Goal: Transaction & Acquisition: Purchase product/service

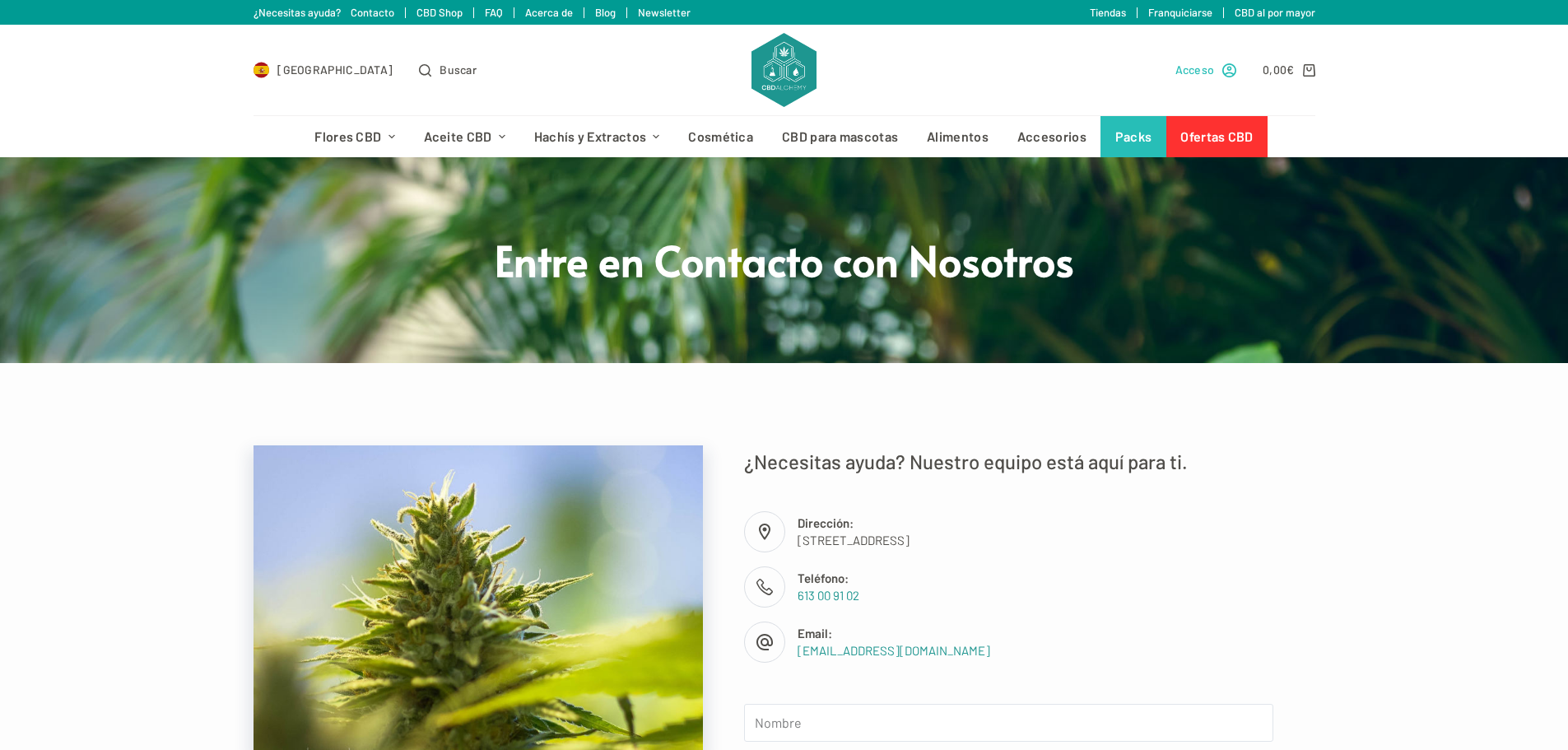
click at [1204, 69] on span "Acceso" at bounding box center [1195, 70] width 40 height 19
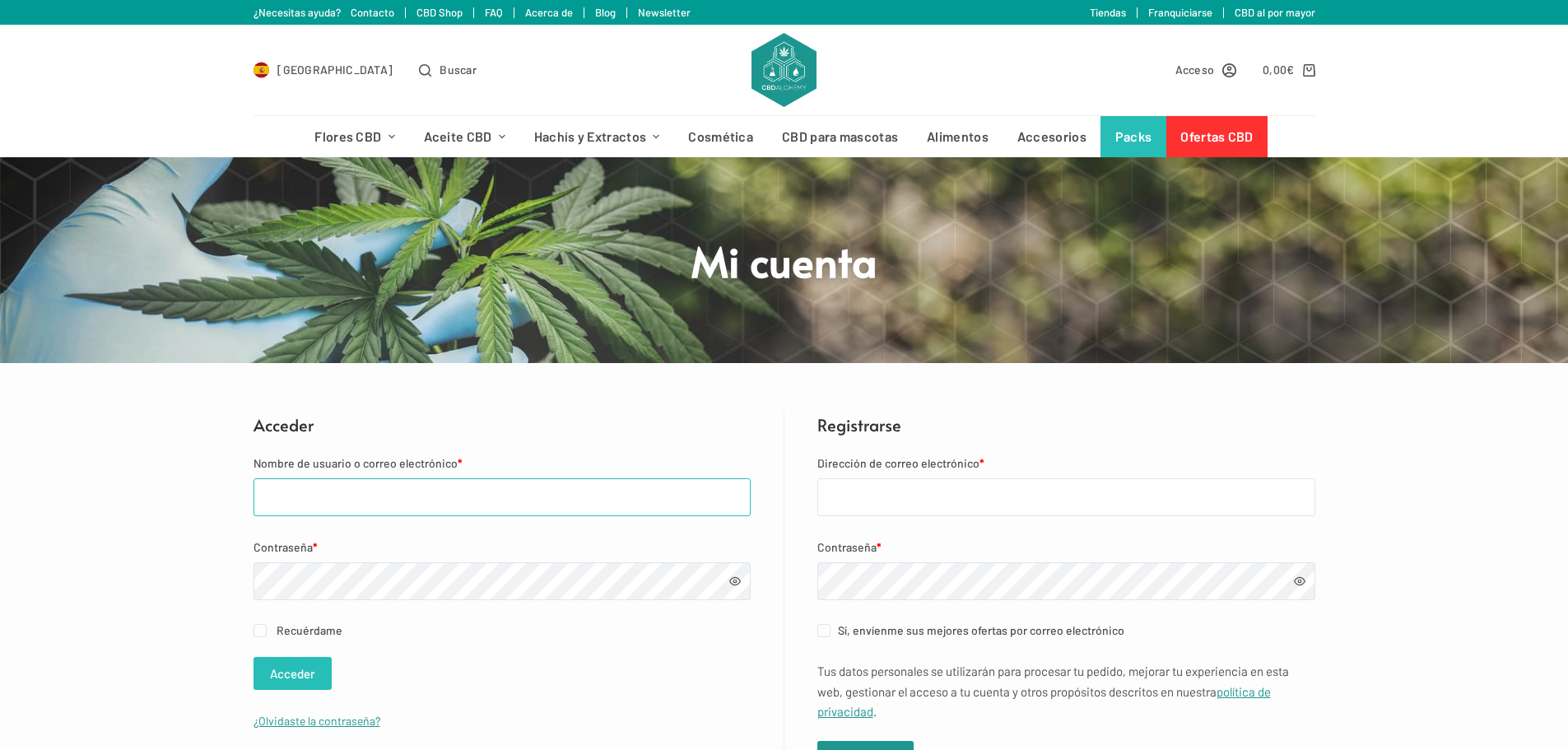
type input "[EMAIL_ADDRESS][DOMAIN_NAME]"
click at [312, 665] on button "Acceder" at bounding box center [293, 673] width 78 height 33
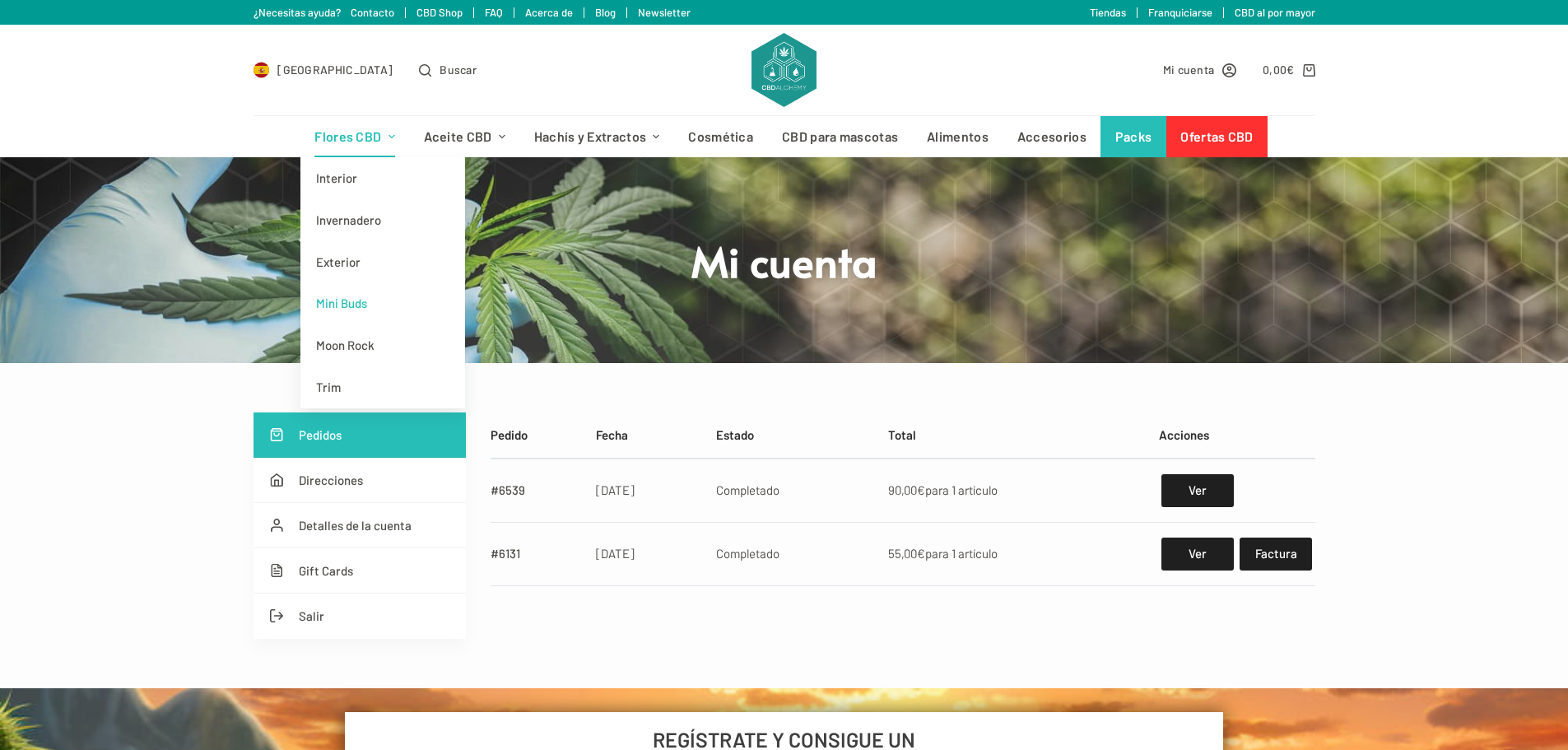
click at [355, 304] on link "Mini Buds" at bounding box center [382, 303] width 165 height 42
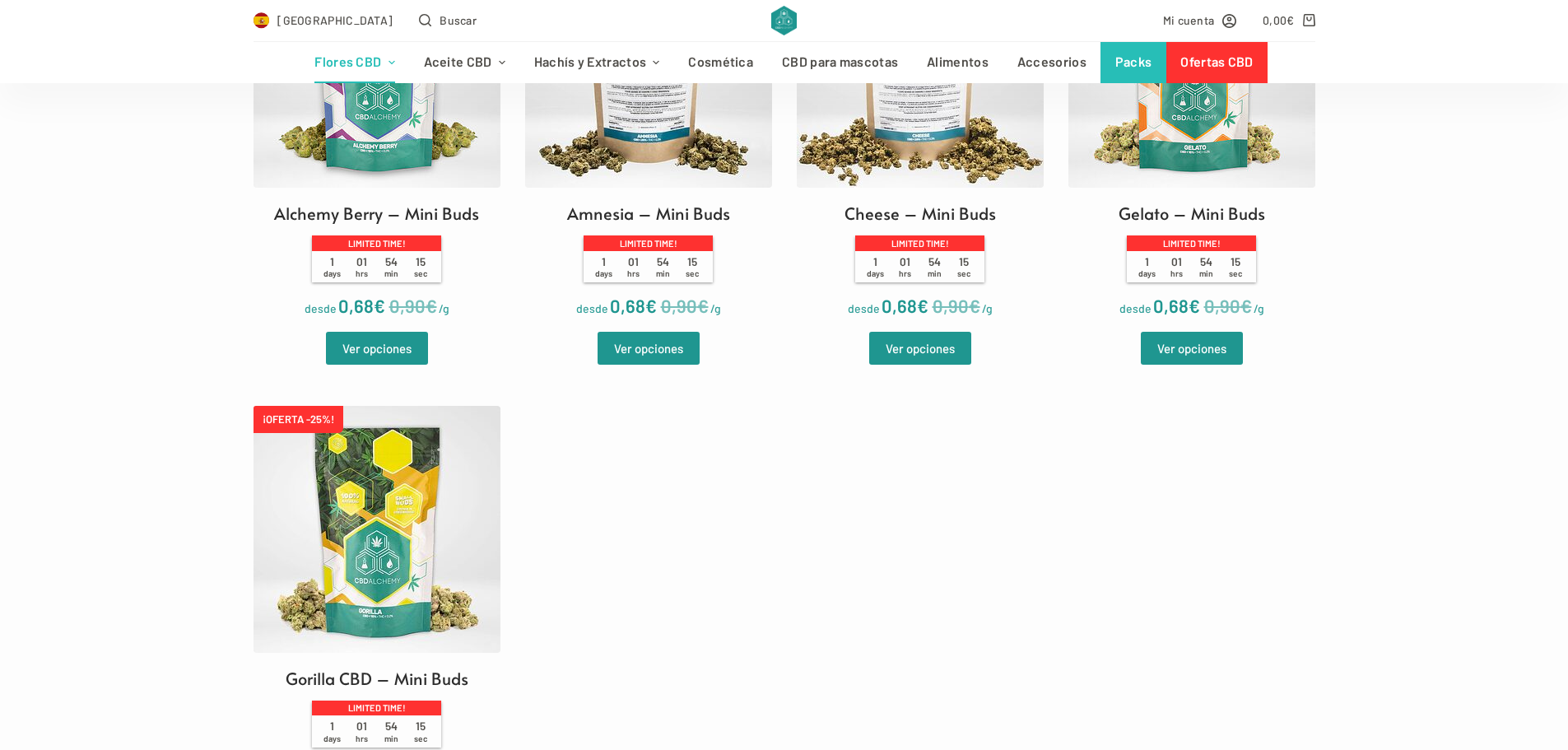
scroll to position [576, 0]
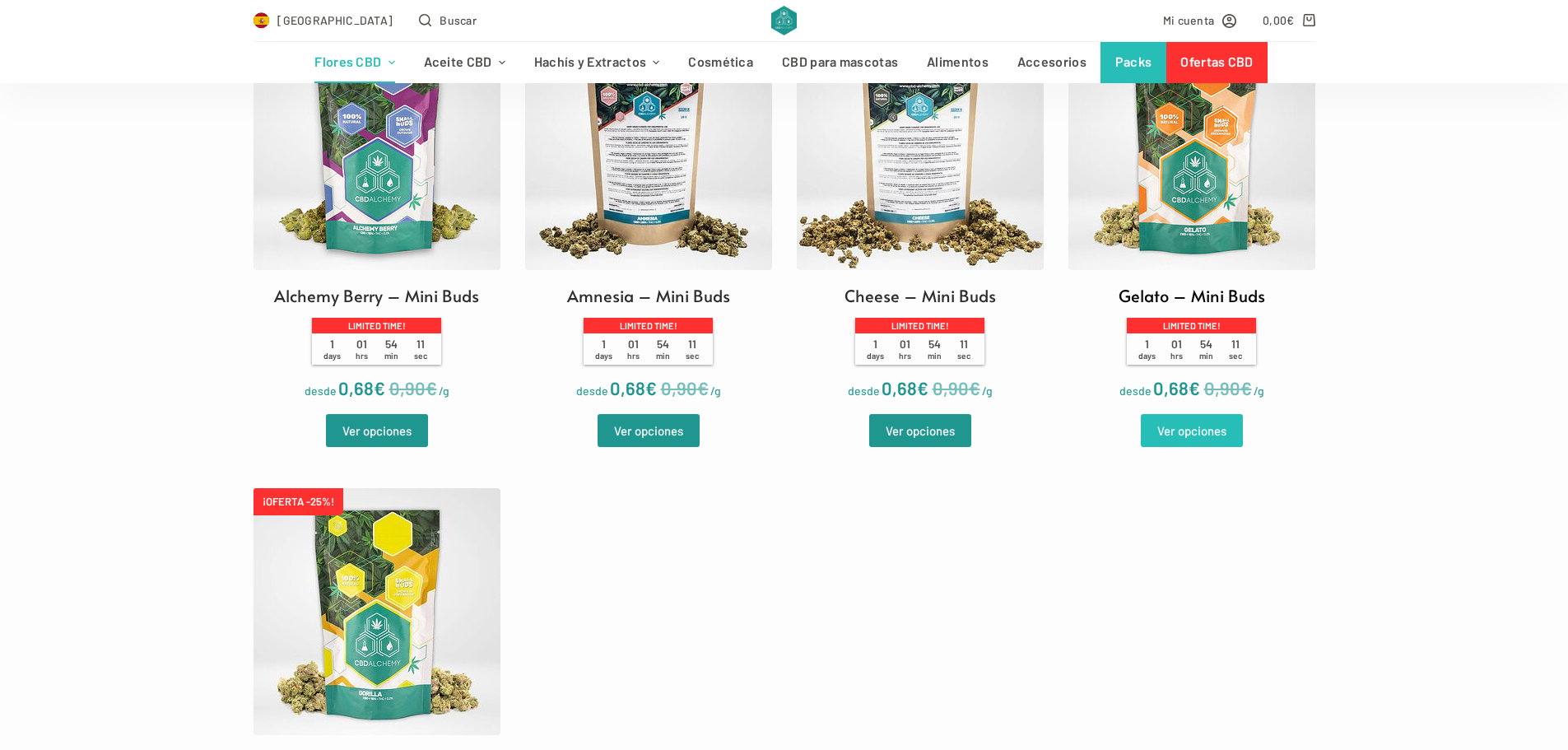
click at [1204, 428] on link "Ver opciones" at bounding box center [1192, 429] width 102 height 33
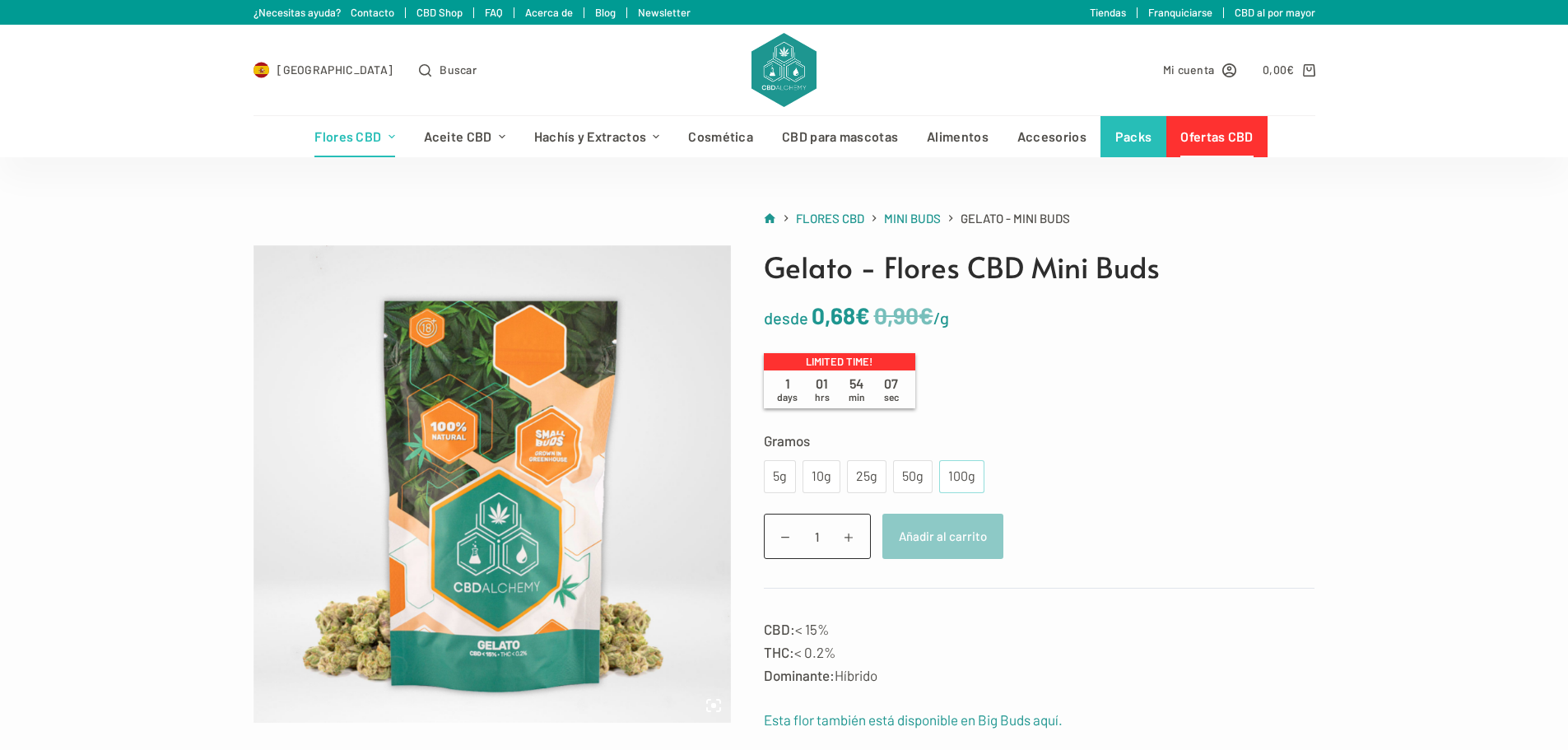
click at [963, 482] on div "100g" at bounding box center [961, 476] width 25 height 21
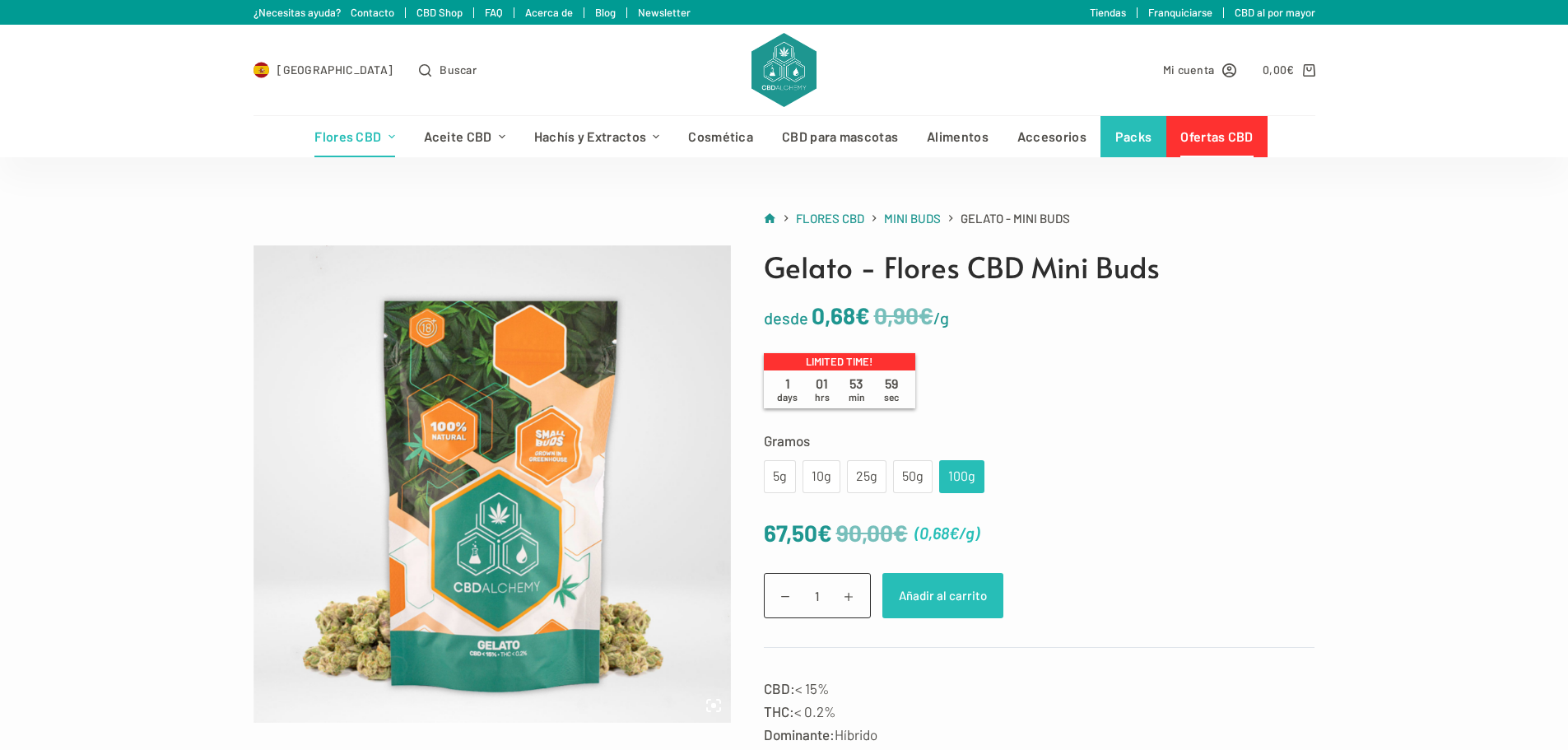
click at [956, 581] on button "Añadir al carrito" at bounding box center [942, 595] width 121 height 46
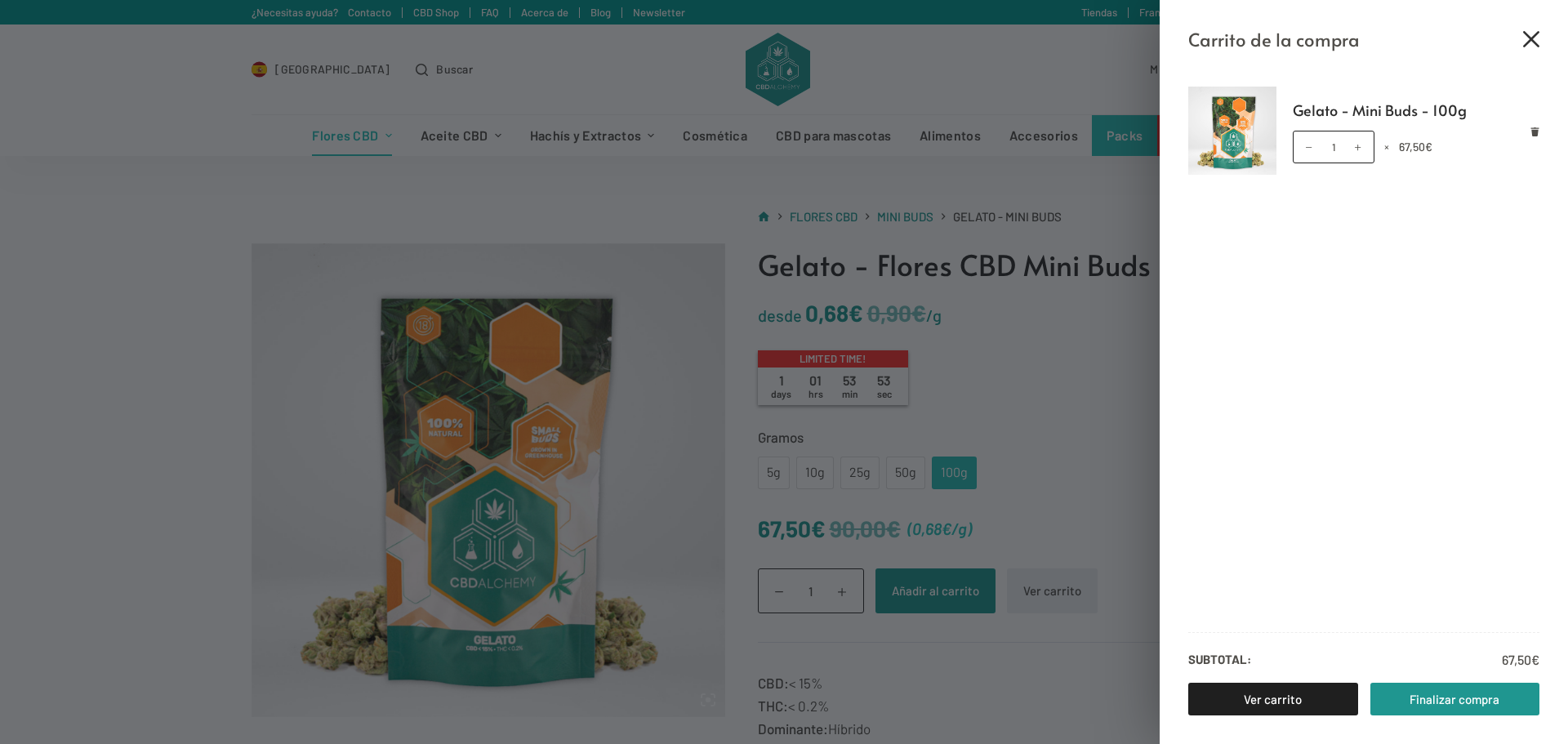
click at [1526, 43] on icon "Cerrar el cajón del carrito" at bounding box center [1532, 40] width 17 height 17
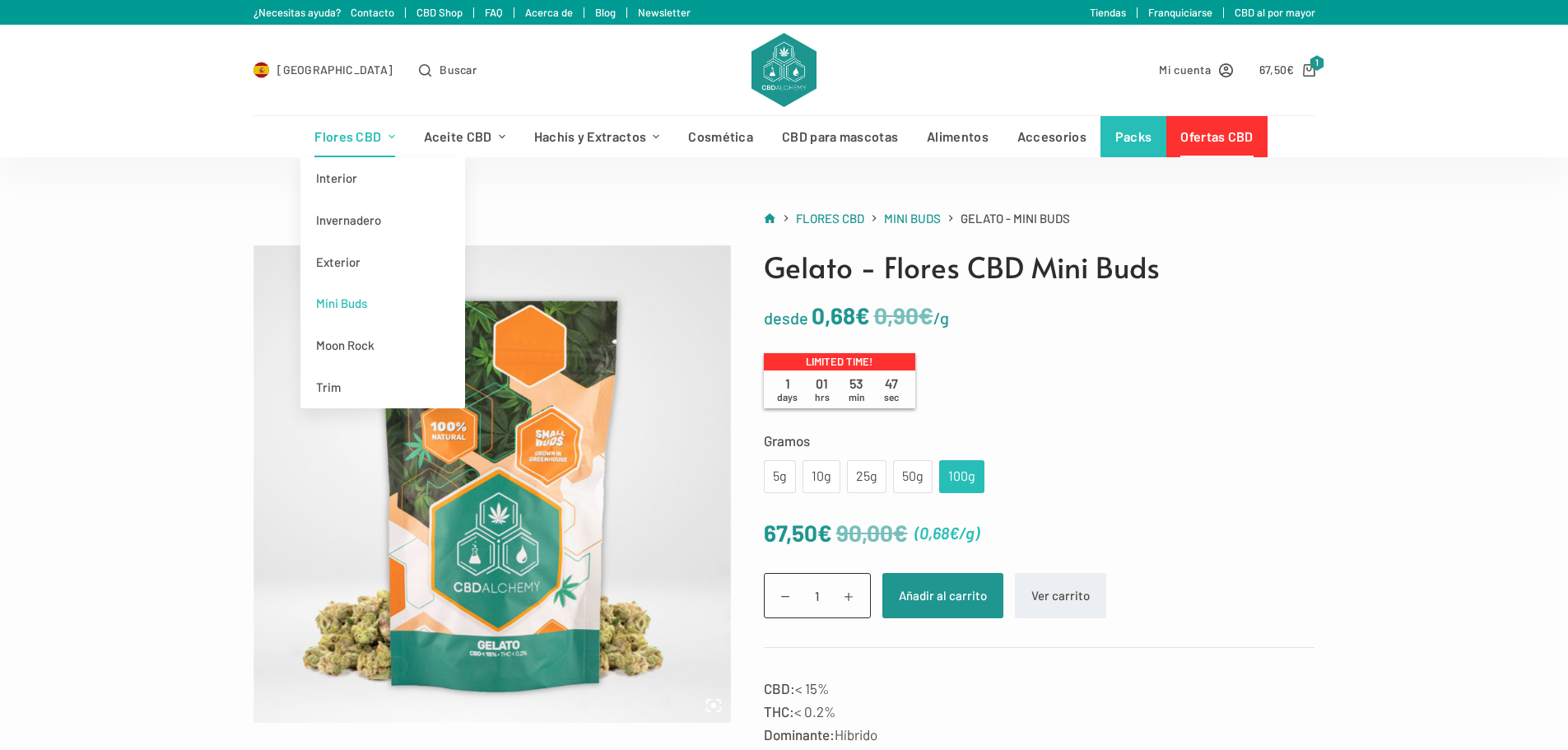
click at [355, 303] on link "Mini Buds" at bounding box center [382, 303] width 165 height 42
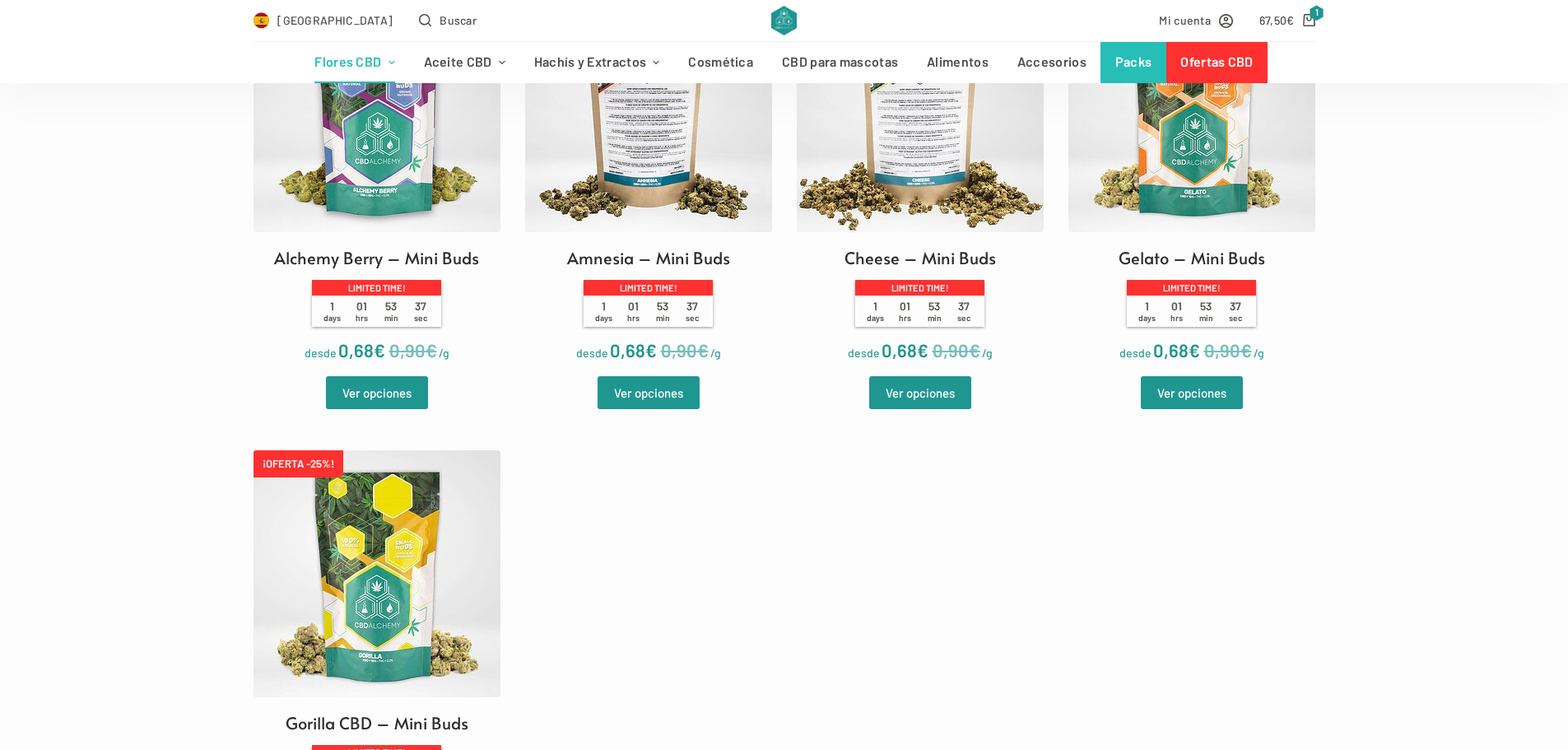
scroll to position [576, 0]
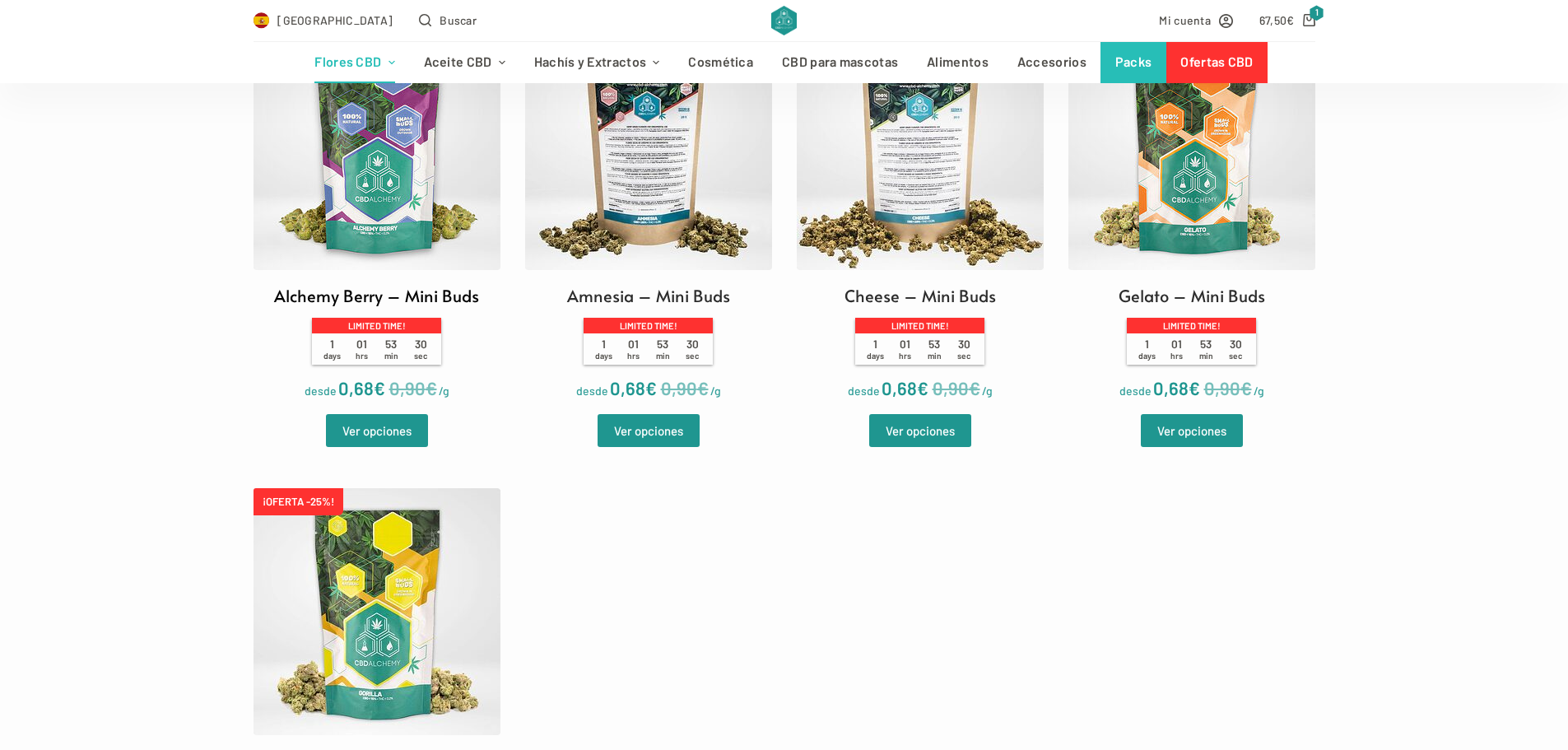
click at [311, 234] on img at bounding box center [377, 147] width 247 height 247
click at [902, 231] on img at bounding box center [920, 147] width 247 height 247
click at [1219, 294] on h2 "Gelato – Mini Buds" at bounding box center [1192, 296] width 147 height 25
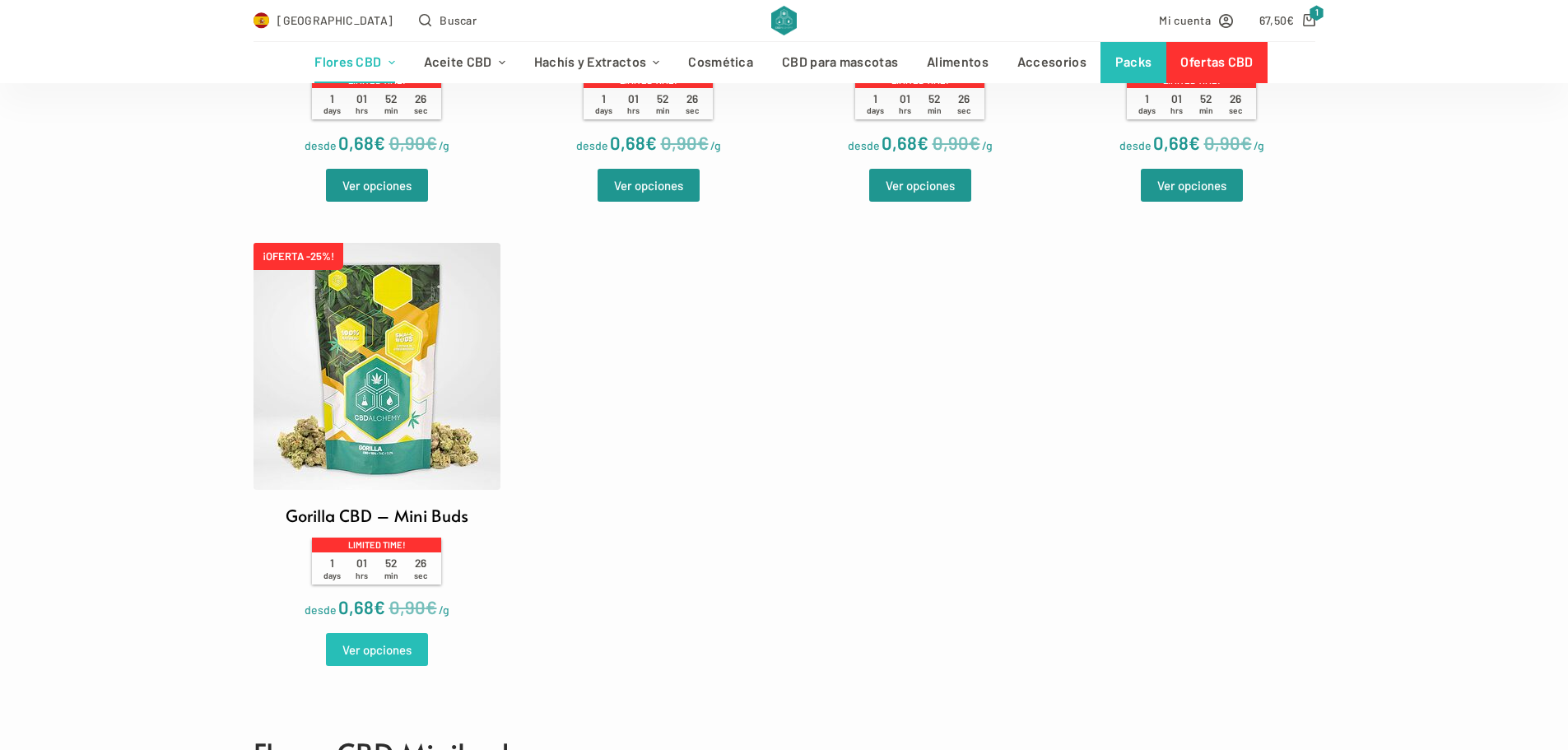
scroll to position [823, 0]
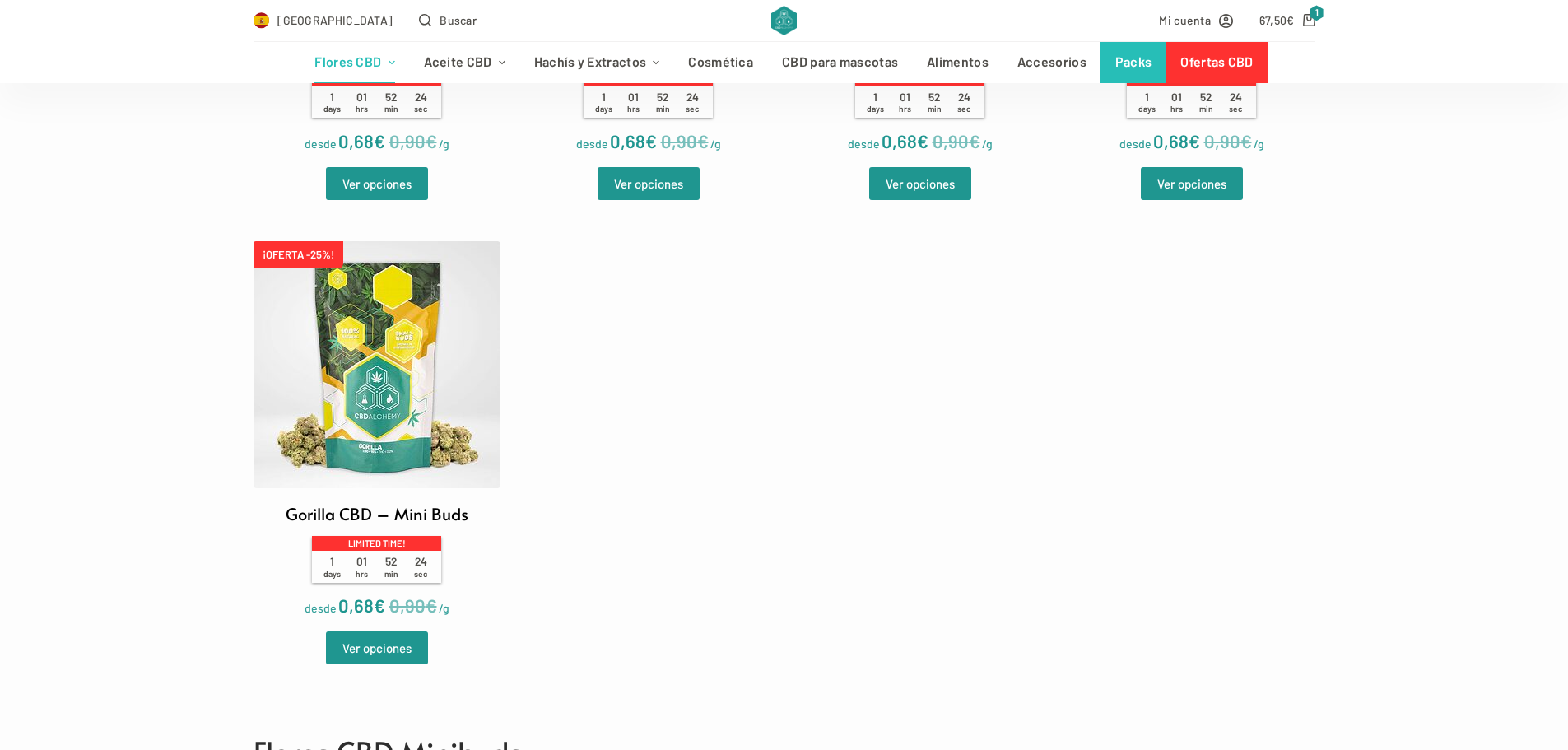
click at [418, 514] on h2 "Gorilla CBD – Mini Buds" at bounding box center [376, 513] width 183 height 25
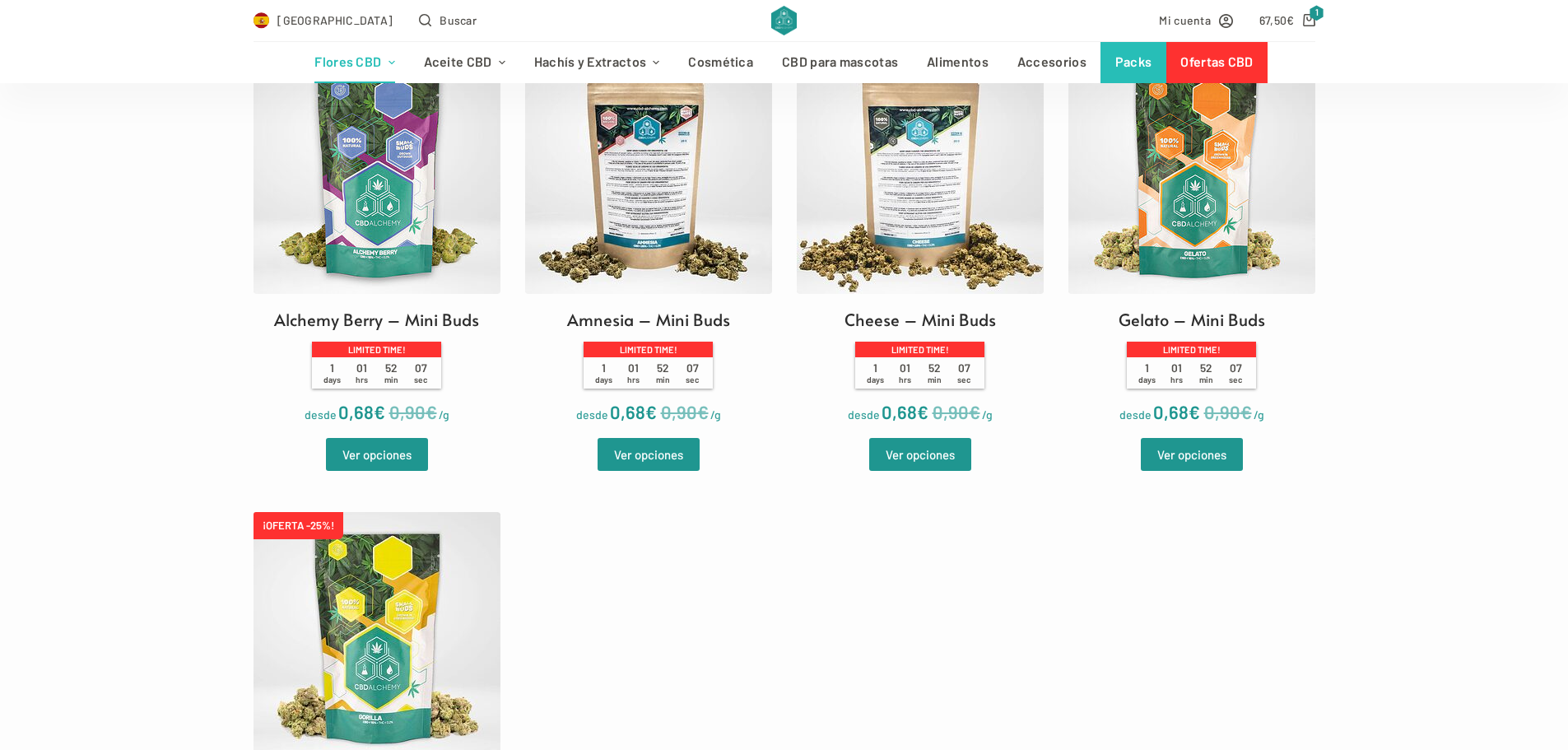
scroll to position [493, 0]
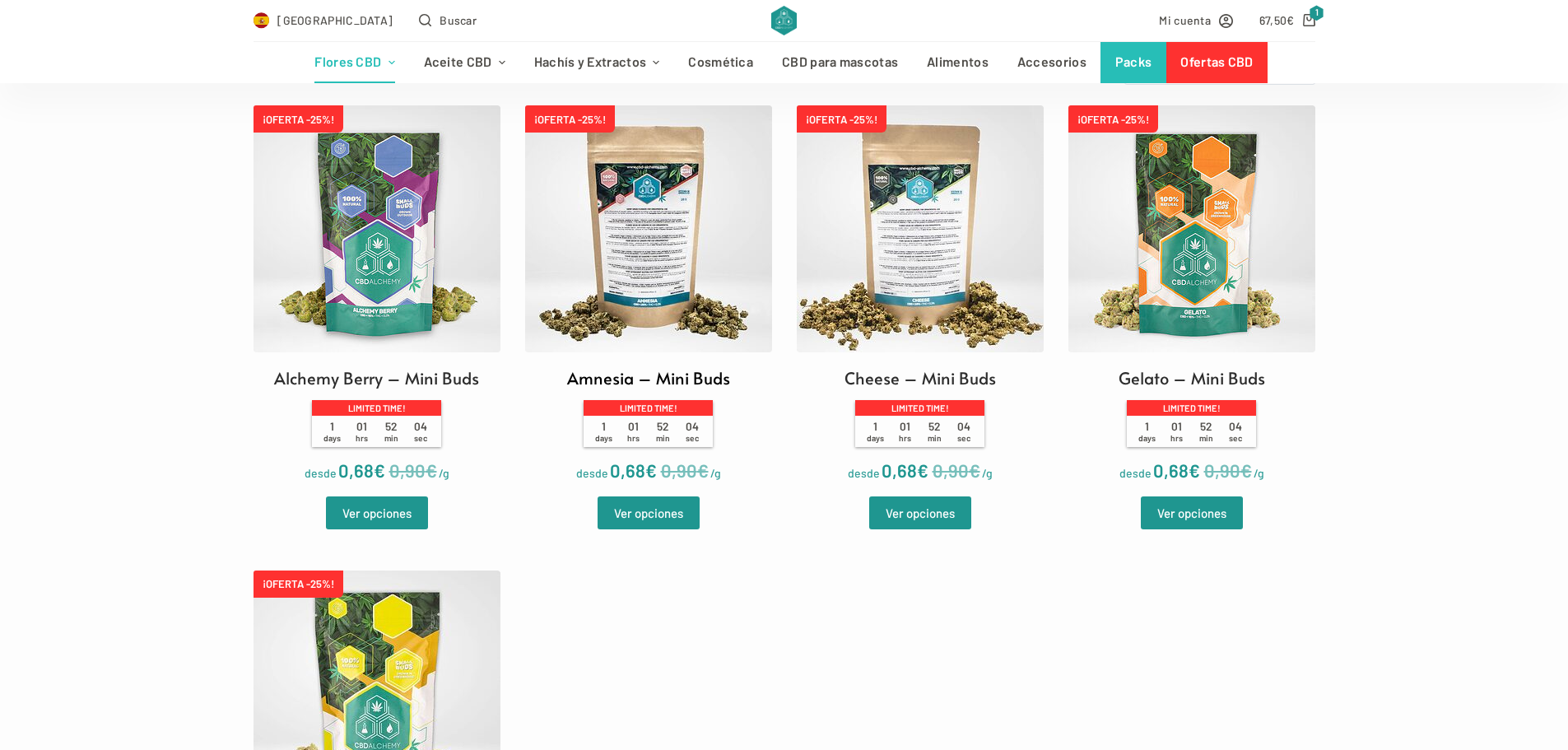
click at [674, 306] on img at bounding box center [649, 229] width 247 height 247
click at [968, 264] on img at bounding box center [920, 229] width 247 height 247
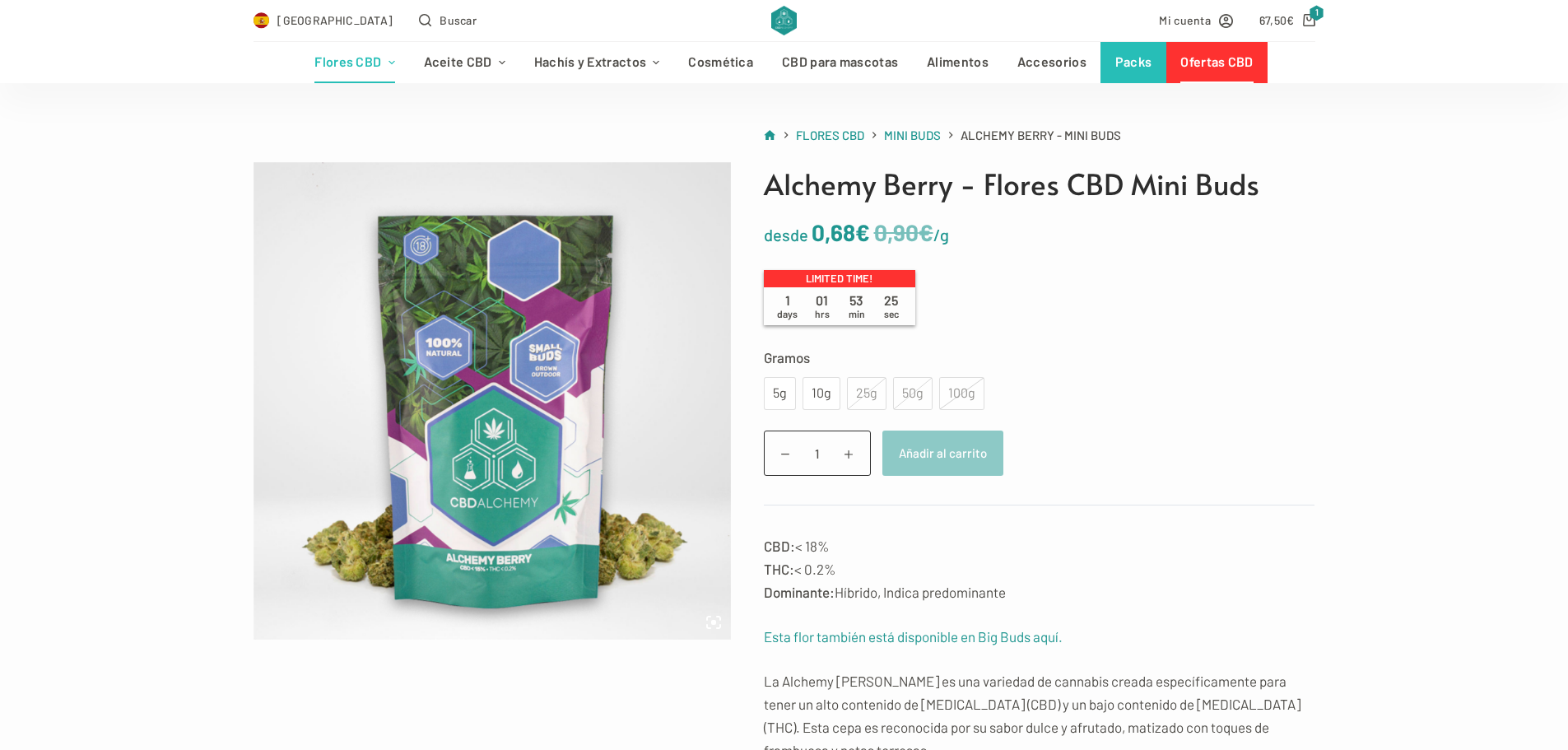
scroll to position [164, 0]
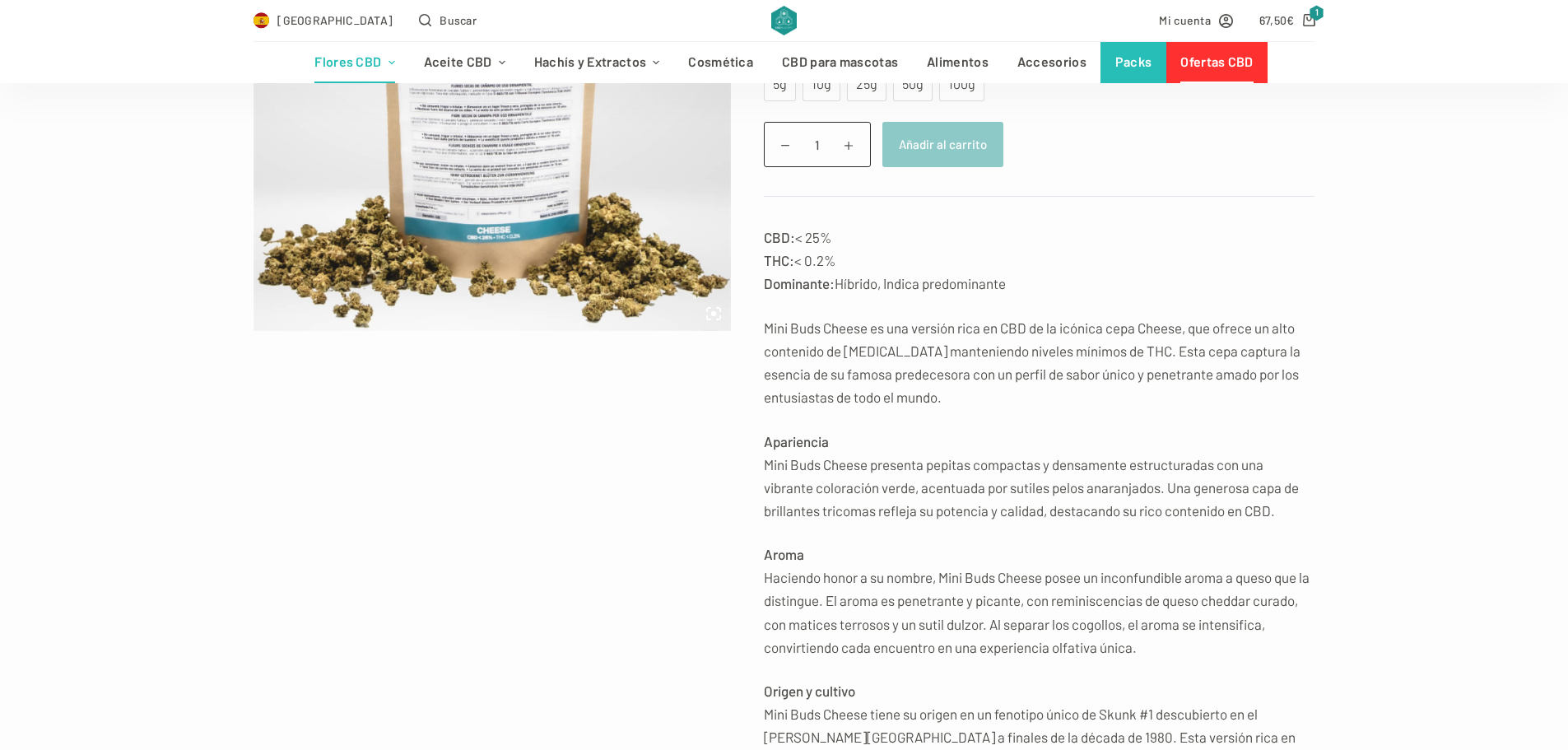
scroll to position [412, 0]
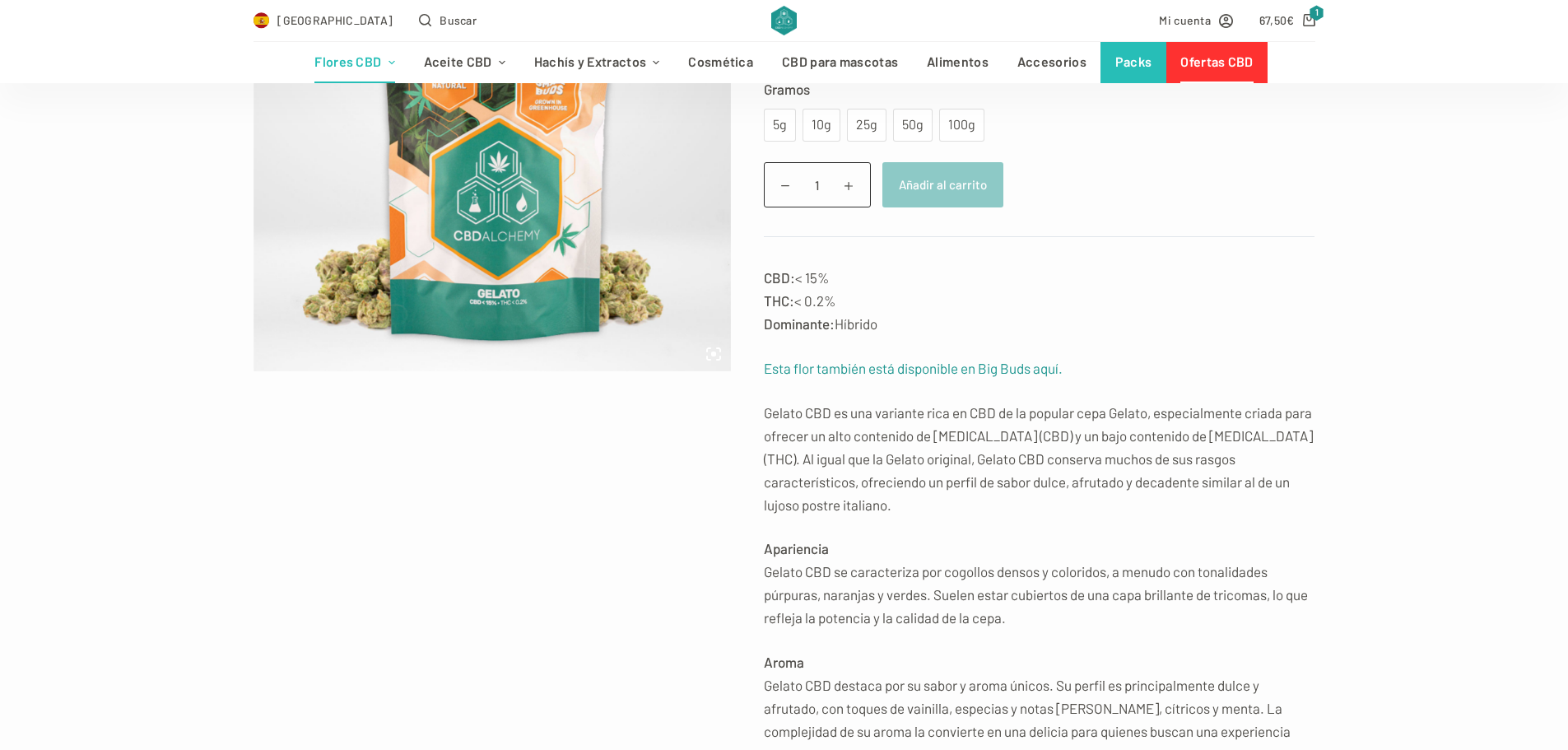
scroll to position [412, 0]
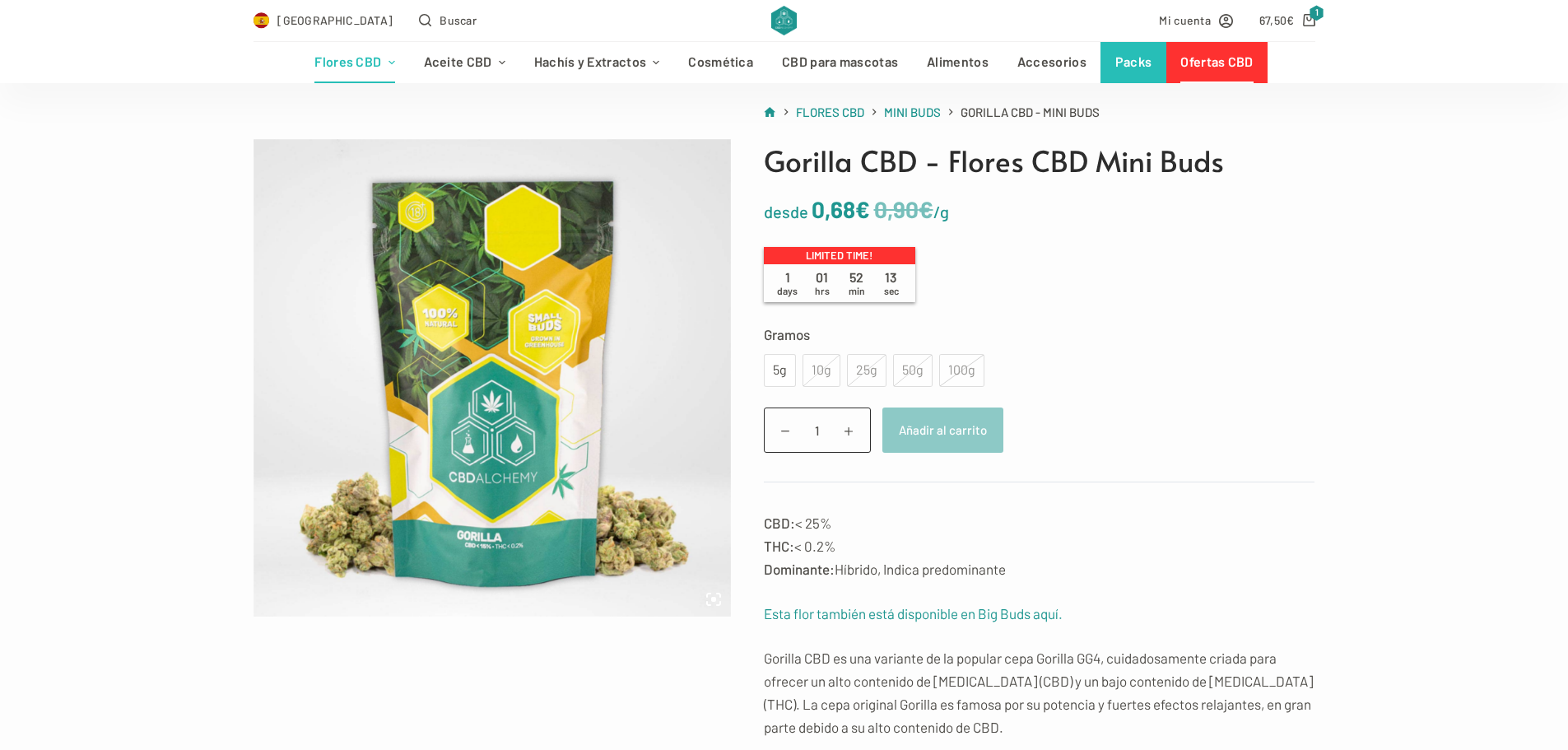
scroll to position [83, 0]
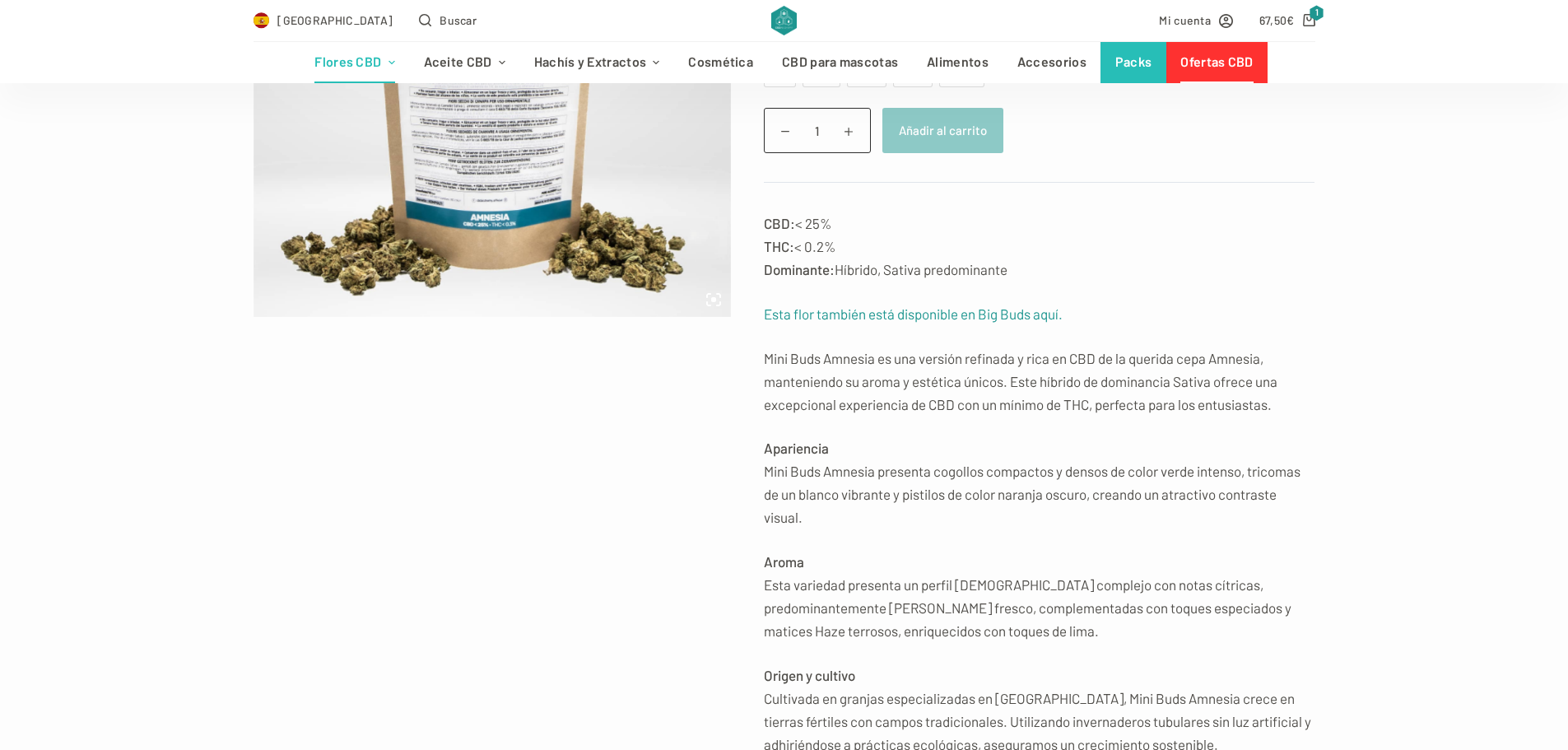
scroll to position [412, 0]
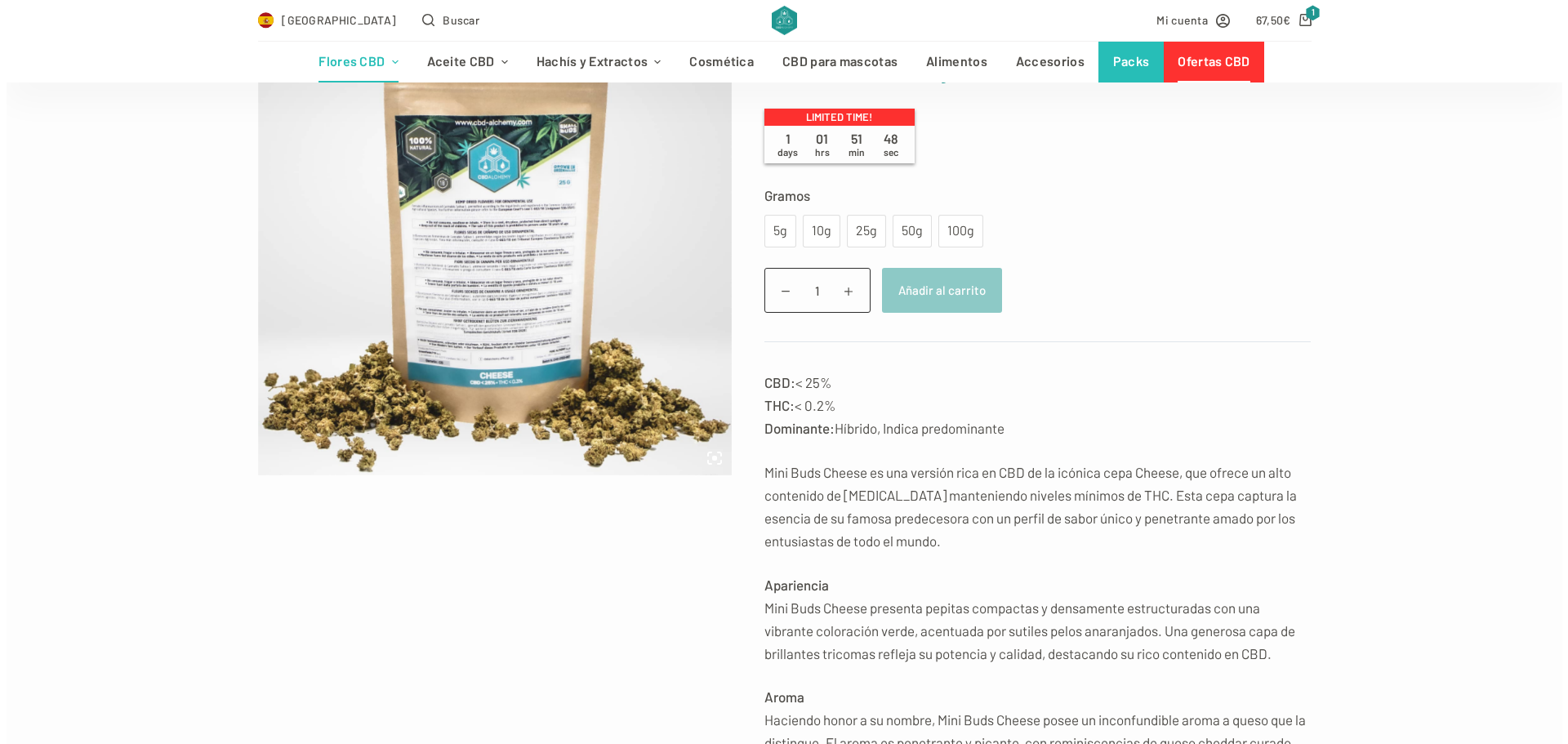
scroll to position [245, 0]
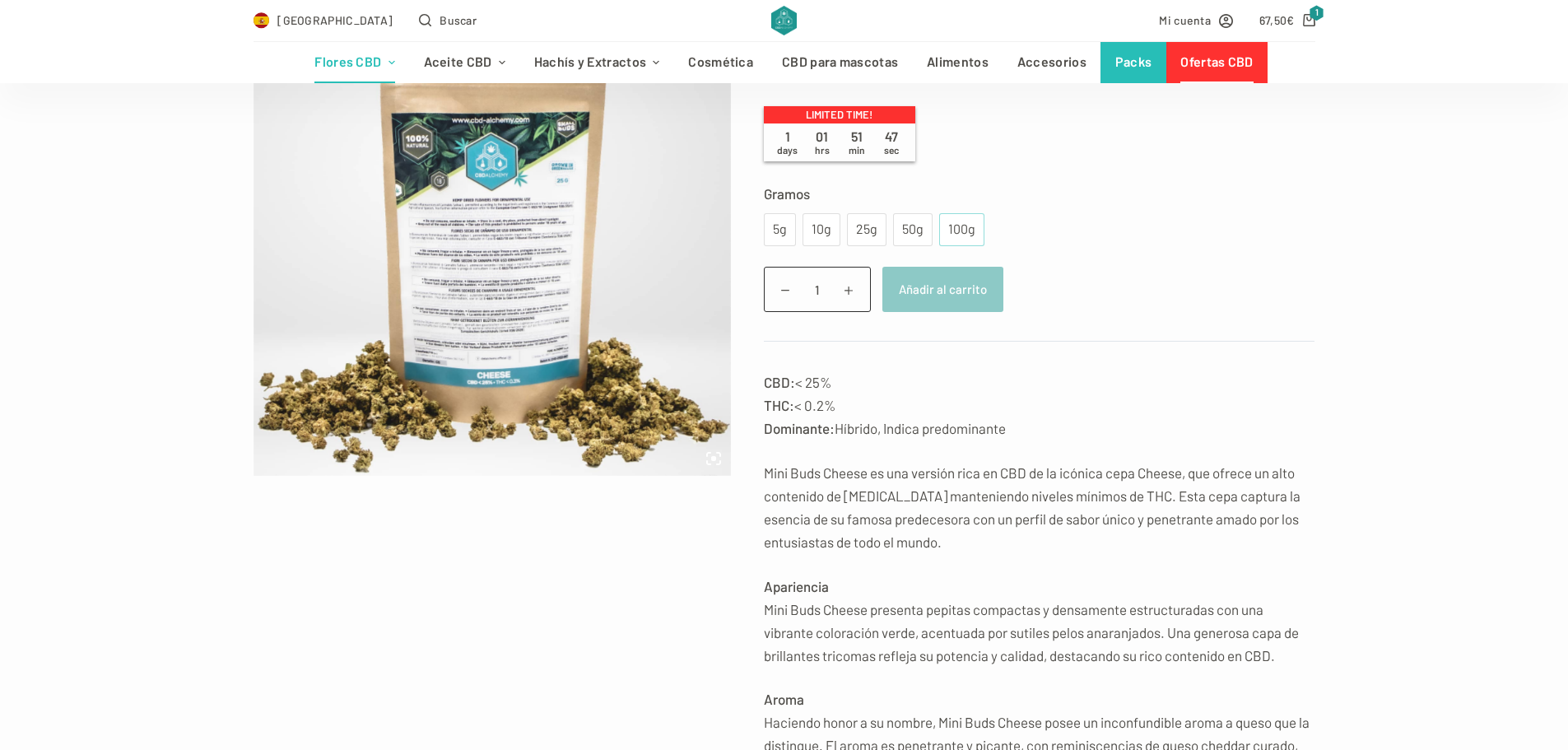
click at [955, 233] on div "100g" at bounding box center [961, 230] width 25 height 21
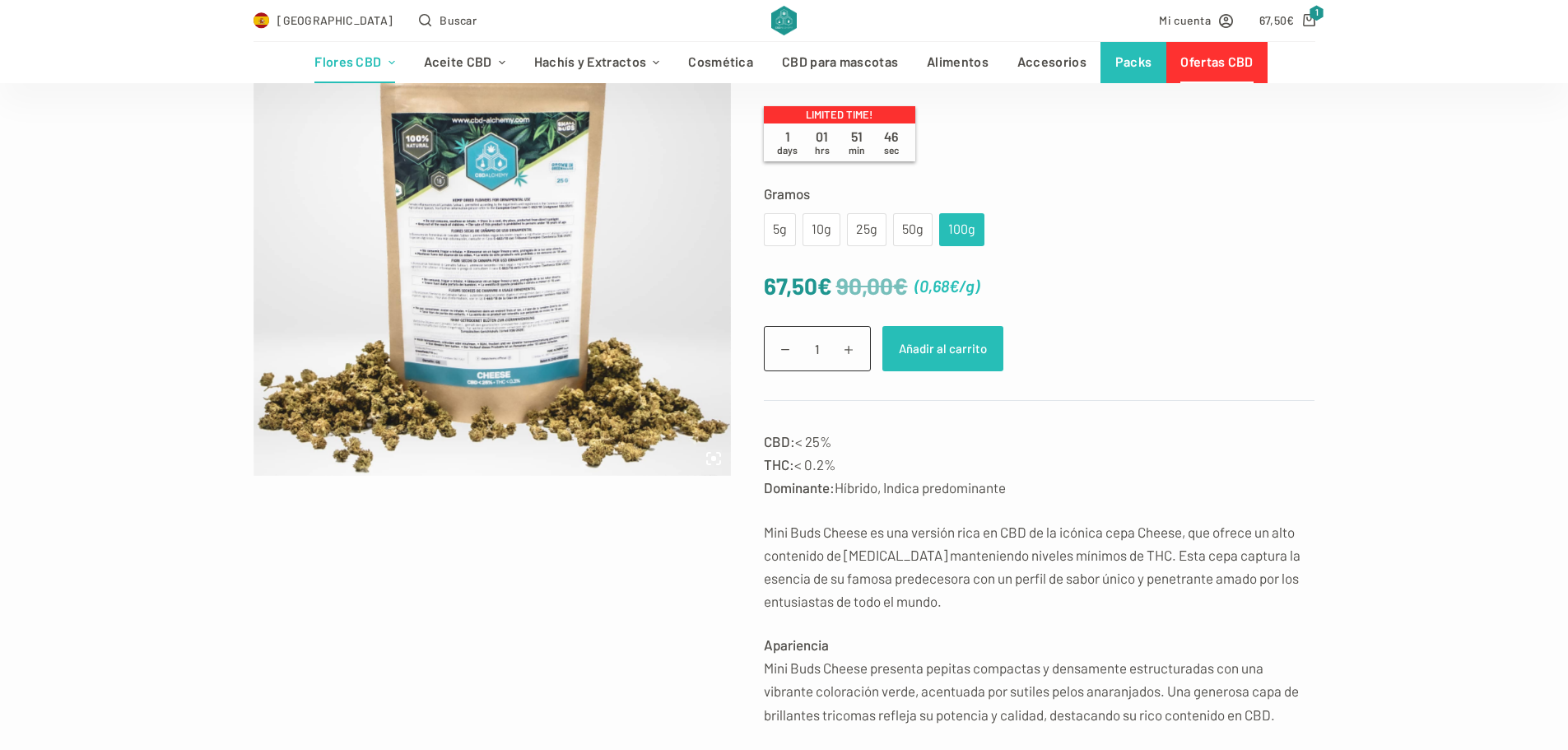
click at [959, 356] on button "Añadir al carrito" at bounding box center [942, 349] width 121 height 46
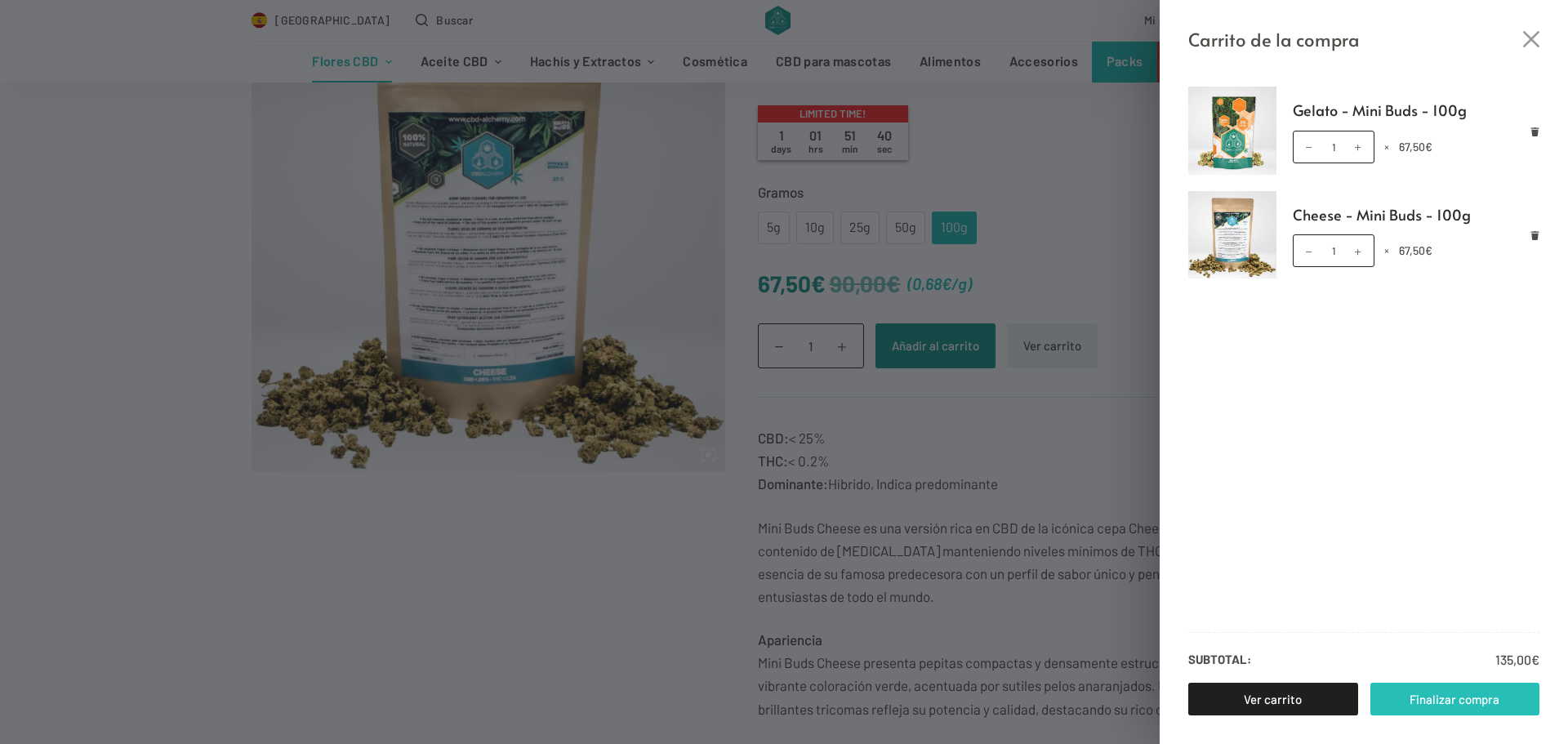
click at [1428, 707] on link "Finalizar compra" at bounding box center [1455, 698] width 170 height 32
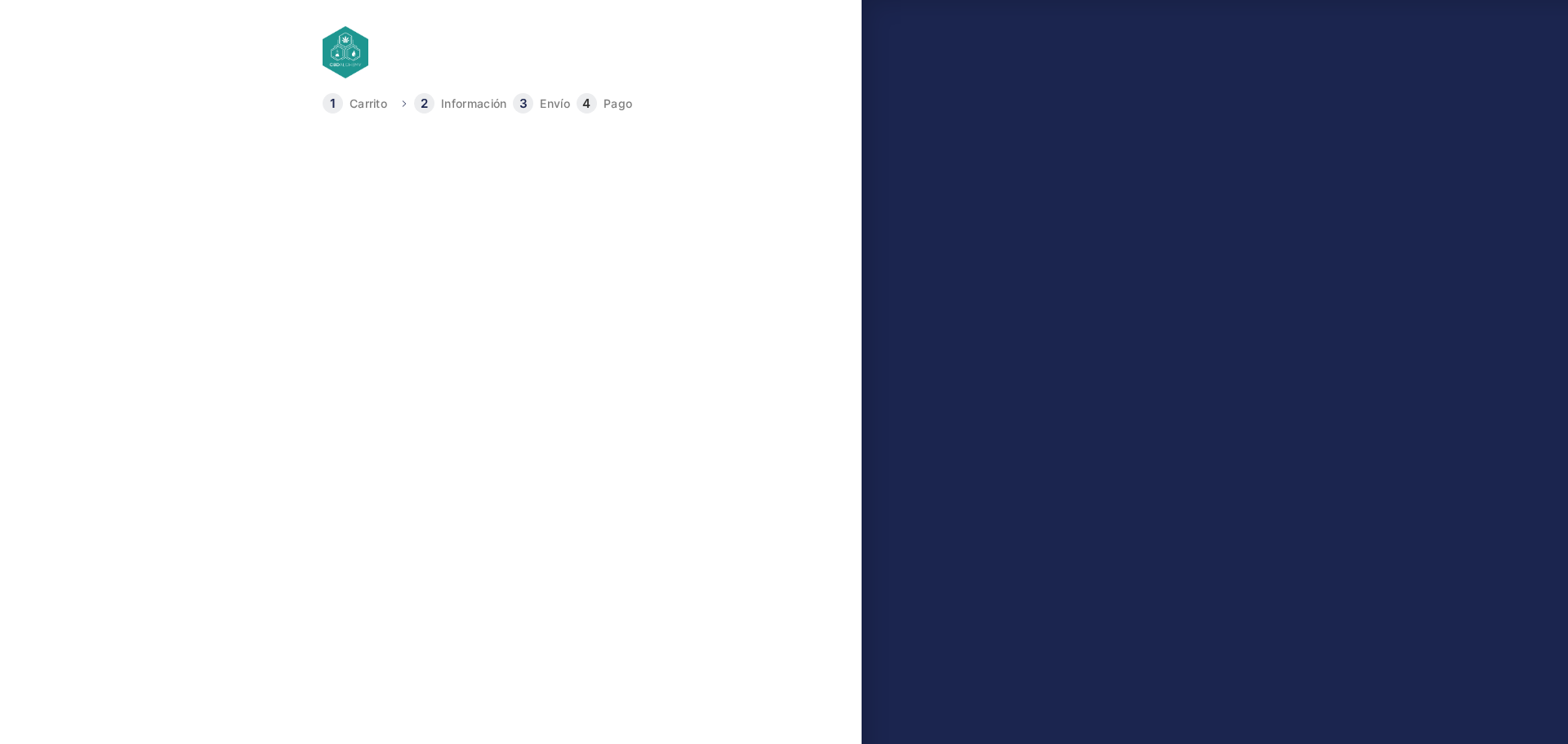
type input "+34677453604"
select select "PM"
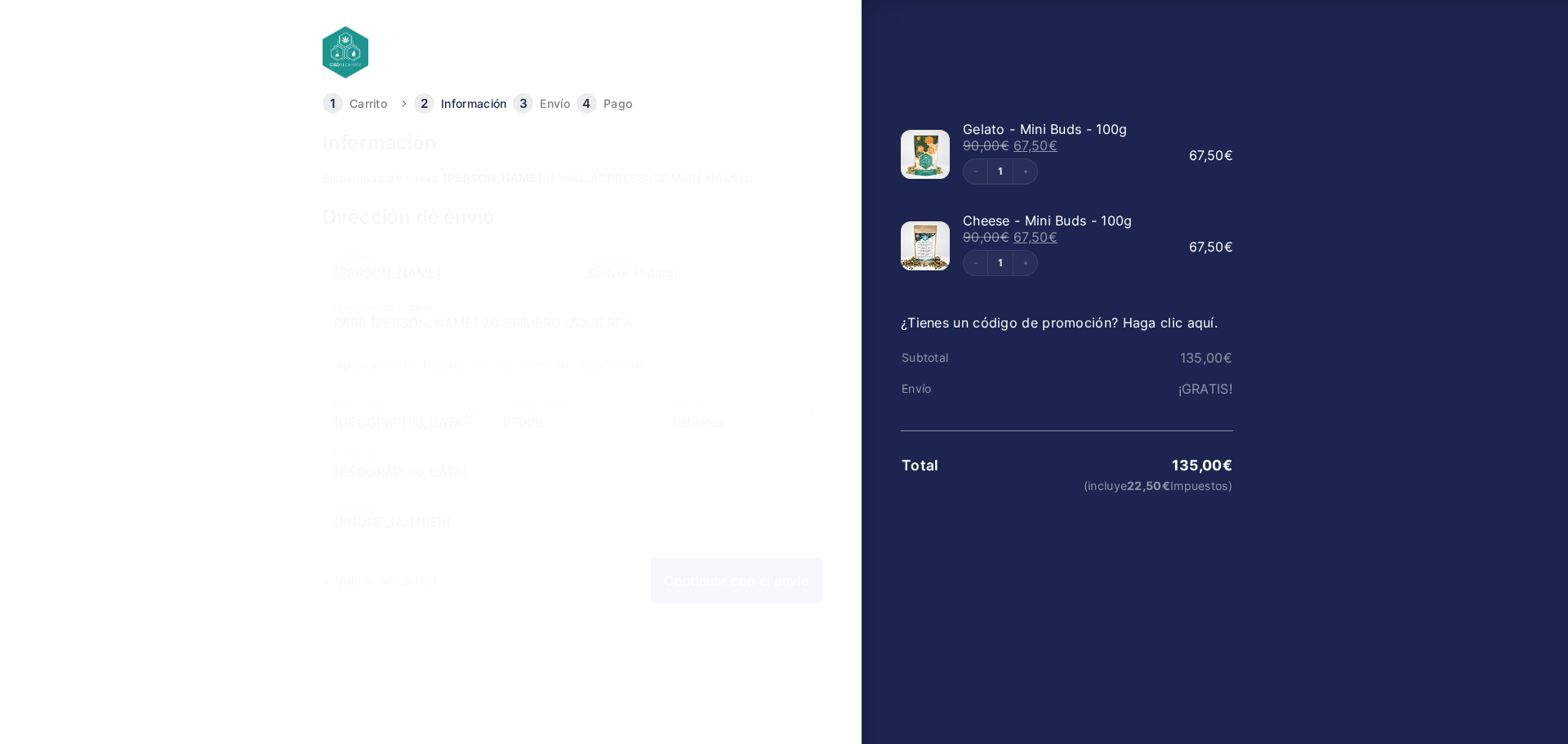
click at [721, 571] on link "Continuar con el envío" at bounding box center [737, 581] width 172 height 46
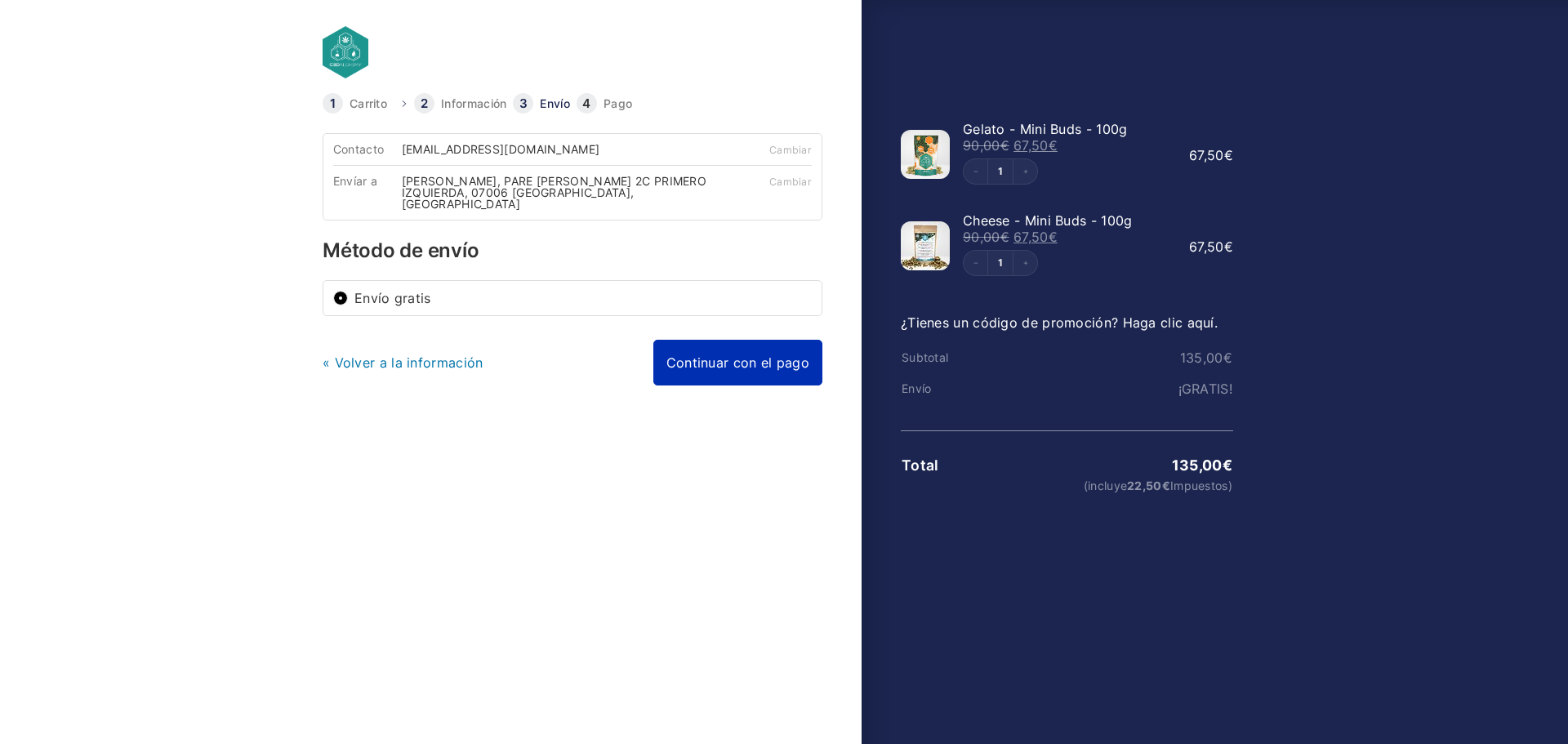
click at [708, 353] on link "Continuar con el pago" at bounding box center [737, 362] width 169 height 46
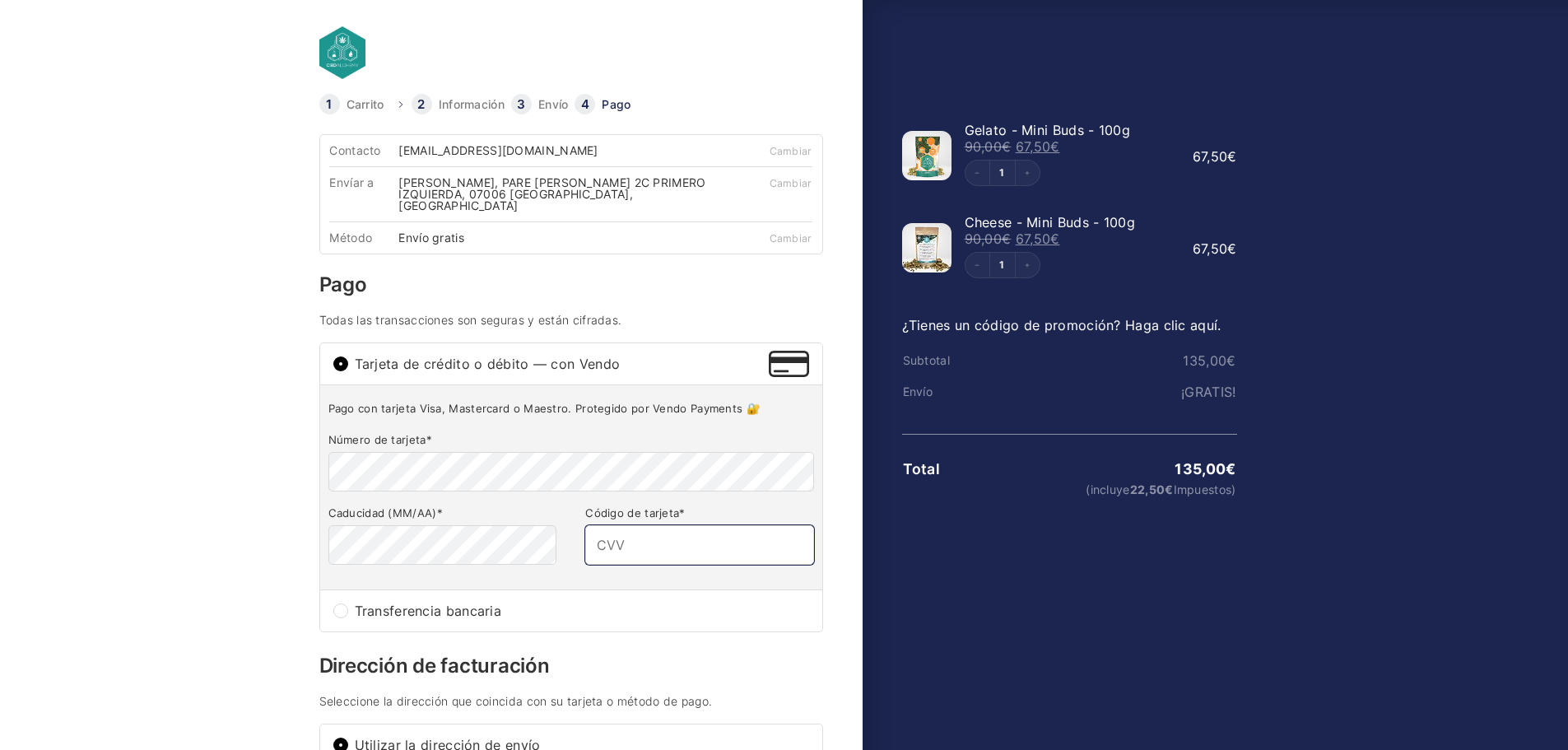
click at [654, 540] on input "Código de tarjeta *" at bounding box center [699, 545] width 228 height 40
type input "268"
click at [1254, 612] on div "Mostrar el resumen del pedido Ocultar el resumen de la orden 135,00 € (incluye …" at bounding box center [1058, 624] width 391 height 1060
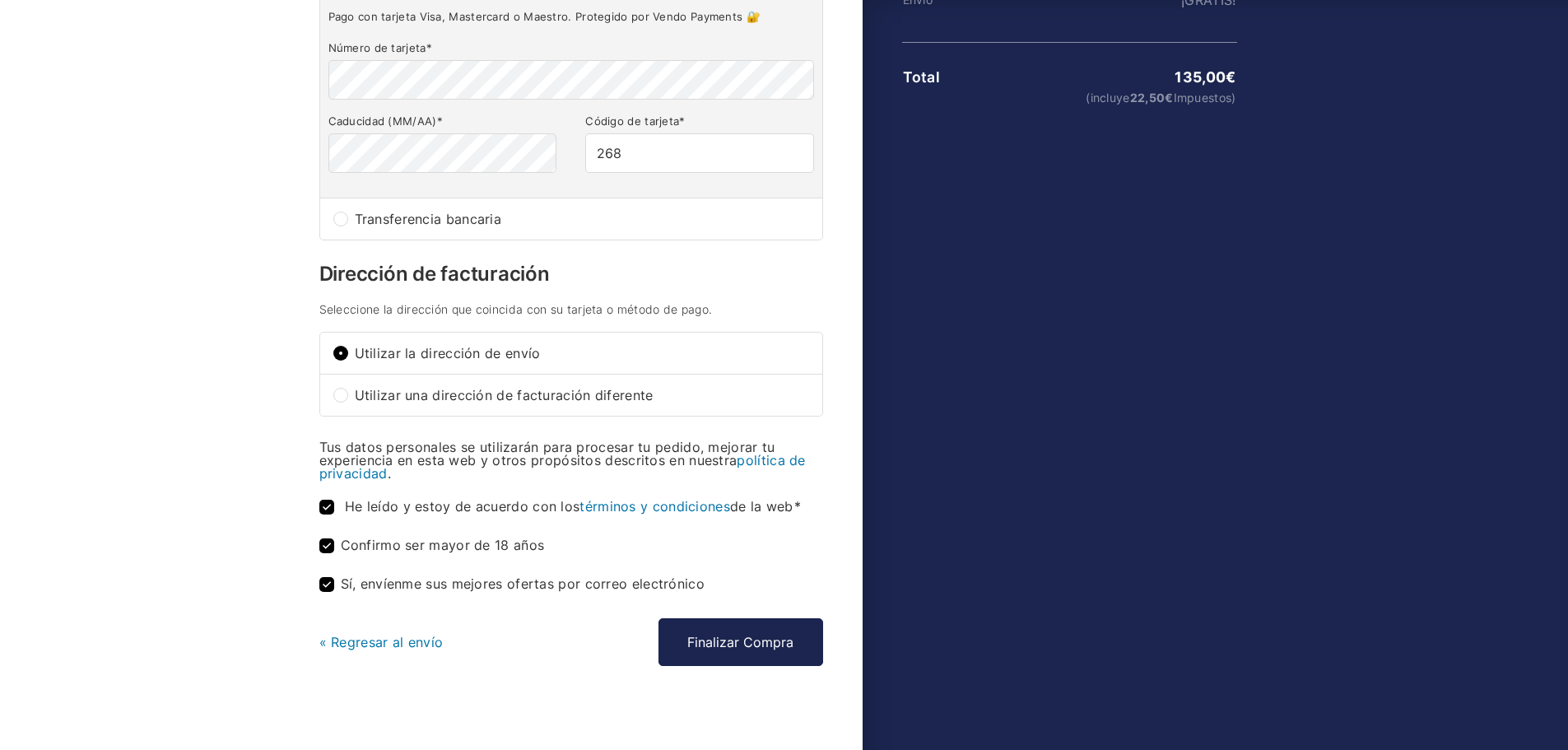
scroll to position [392, 0]
click at [716, 632] on button "Finalizar Compra" at bounding box center [740, 640] width 165 height 47
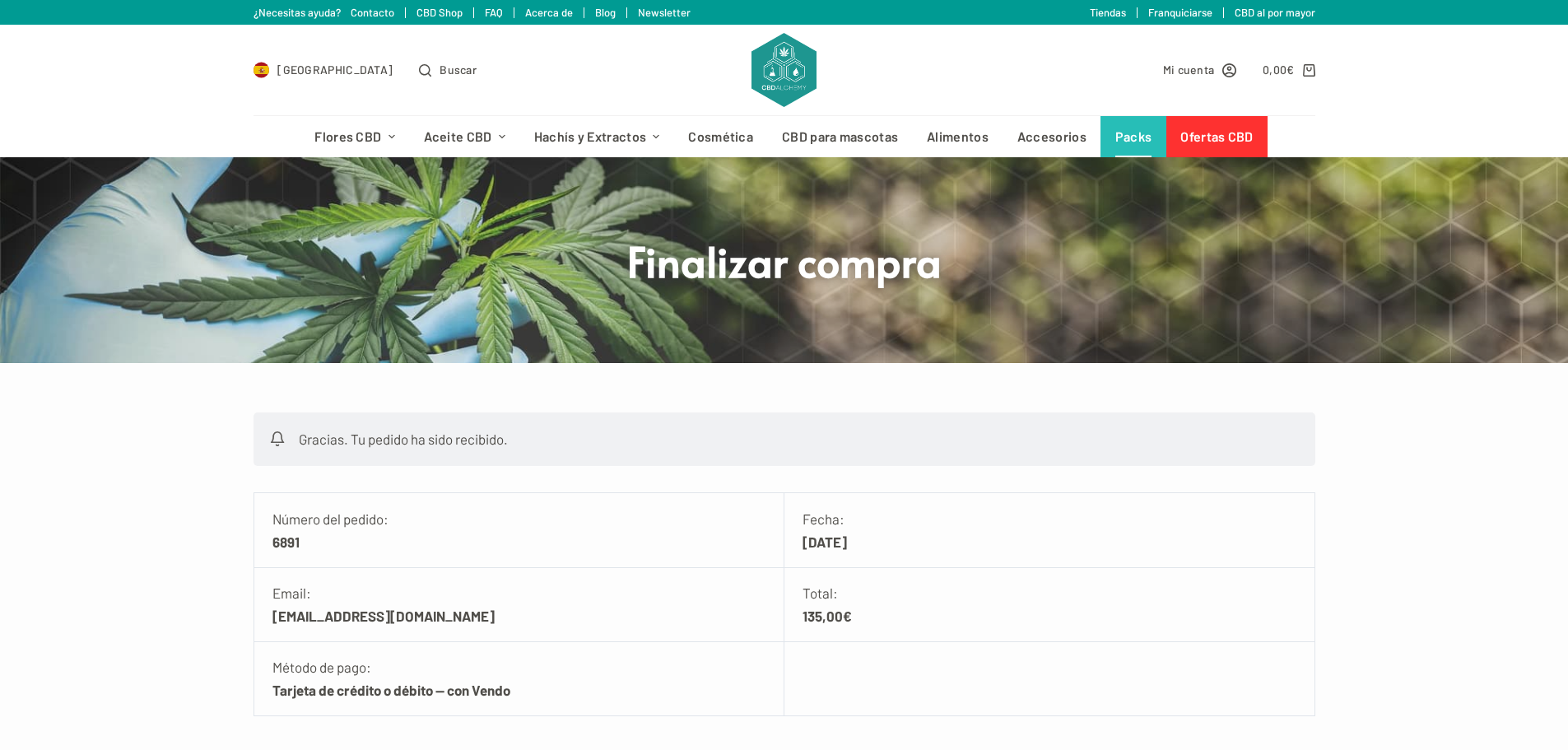
click at [1121, 140] on link "Packs" at bounding box center [1133, 137] width 66 height 41
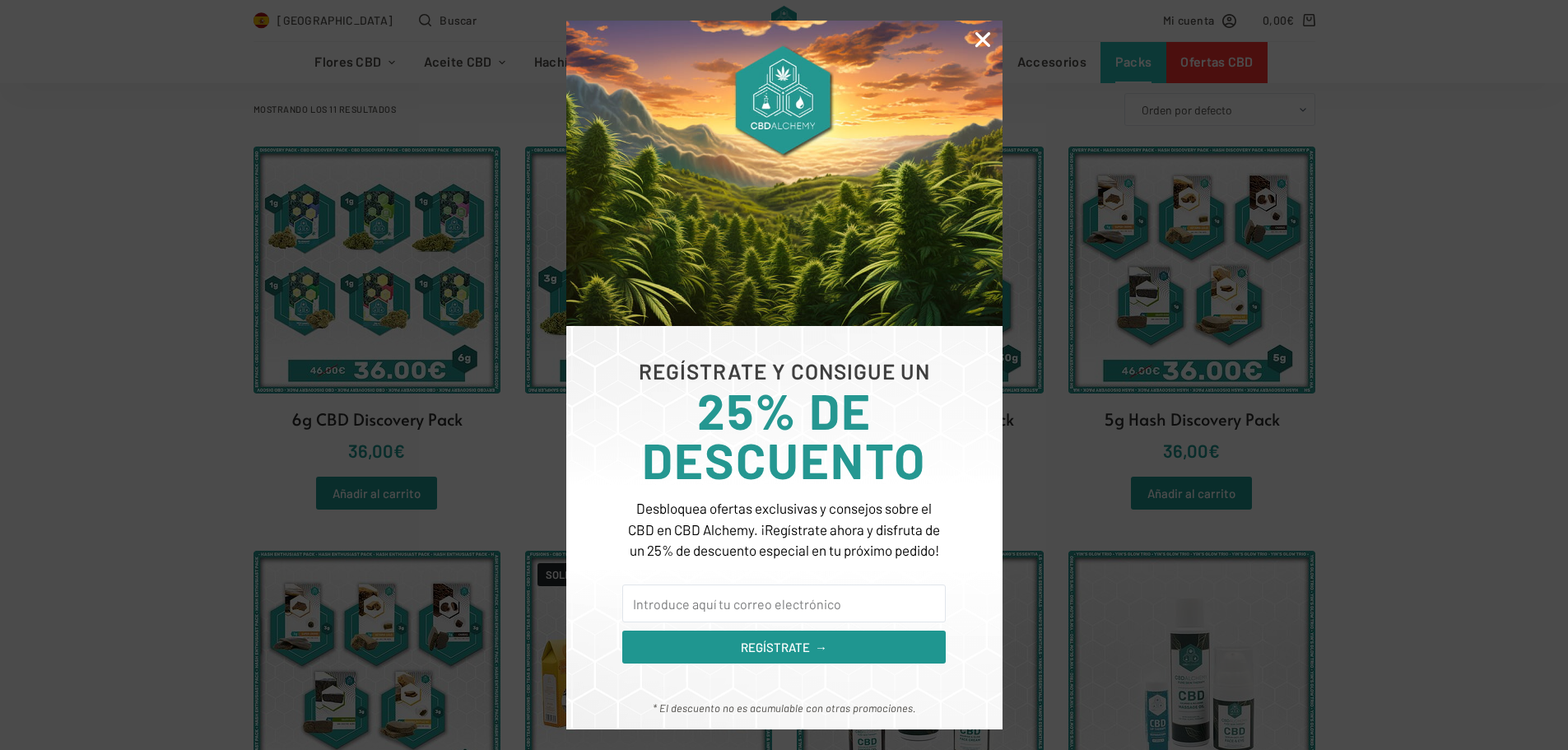
scroll to position [329, 0]
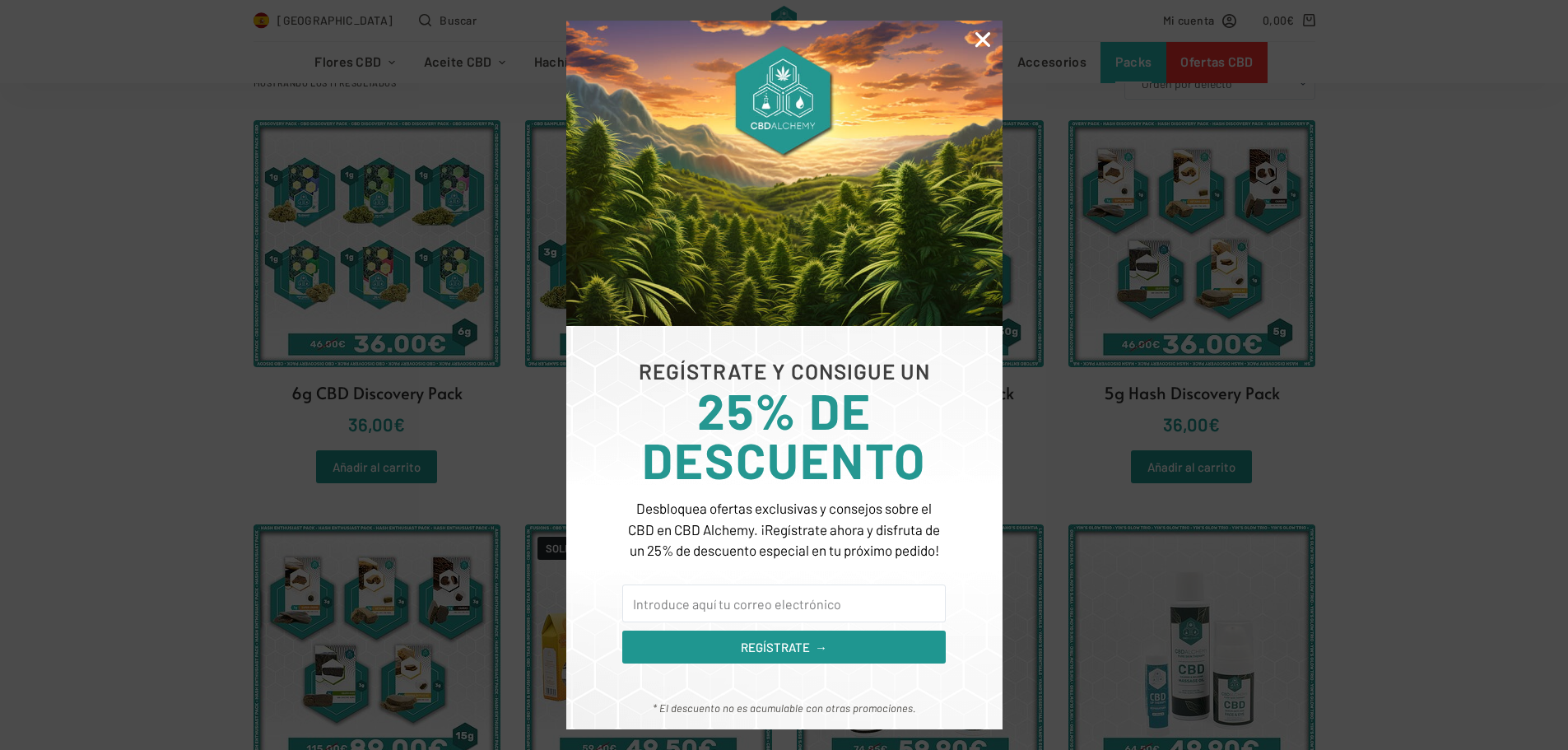
click at [988, 36] on icon "Close" at bounding box center [982, 39] width 21 height 21
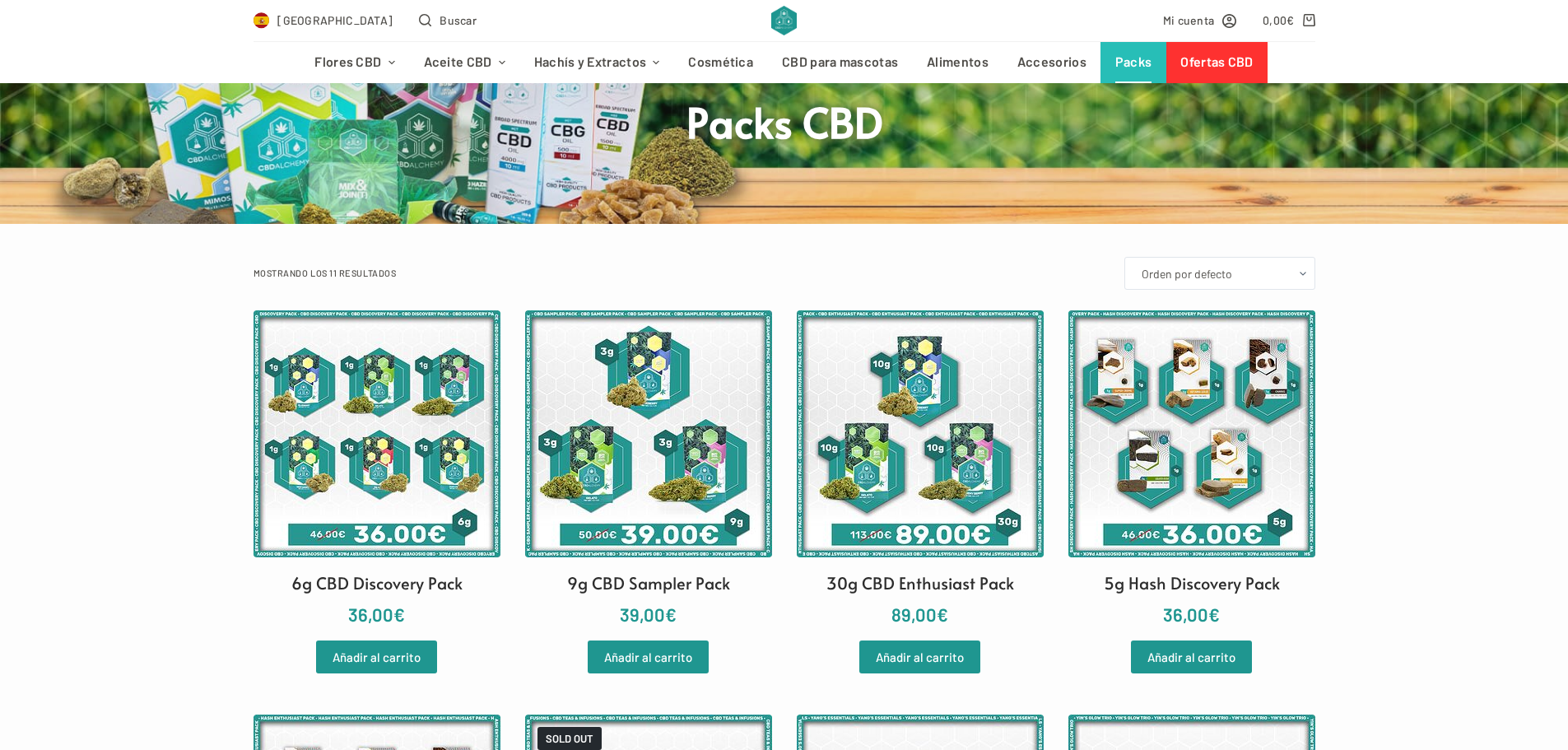
scroll to position [83, 0]
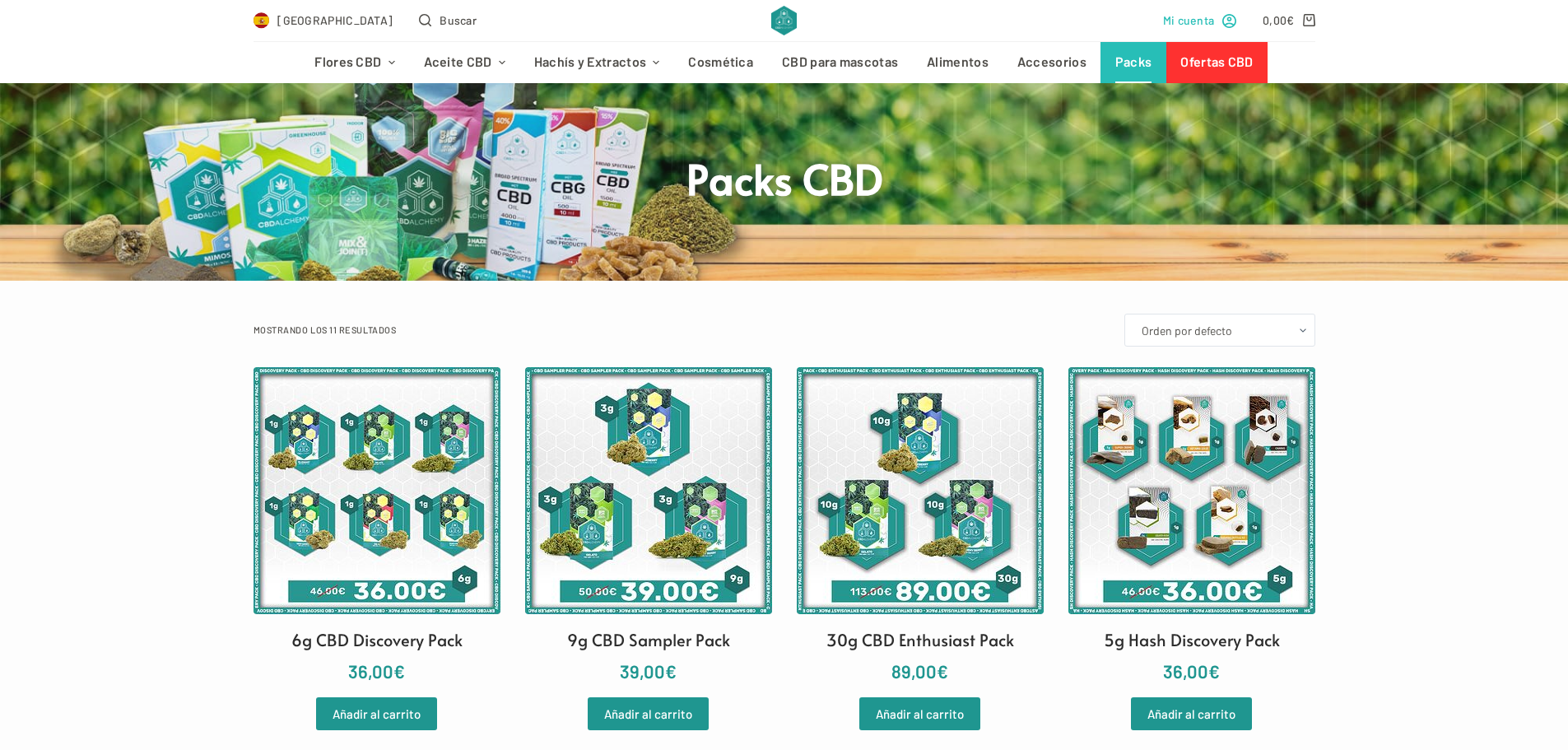
click at [1204, 20] on span "Mi cuenta" at bounding box center [1189, 20] width 52 height 19
